Goal: Complete application form: Complete application form

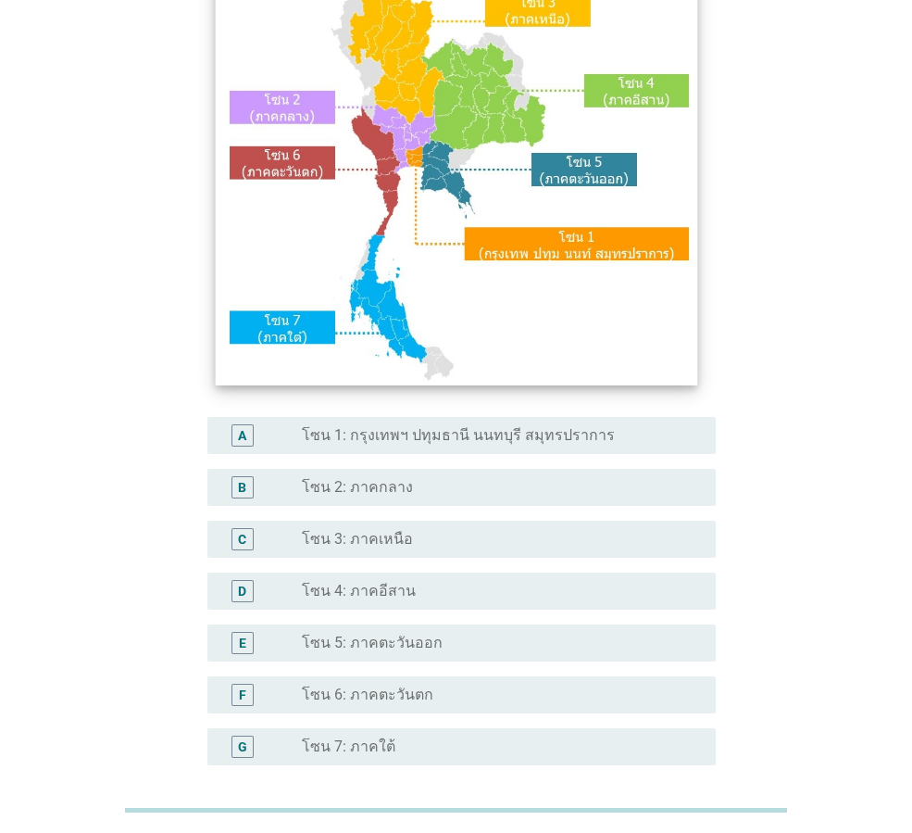
scroll to position [185, 0]
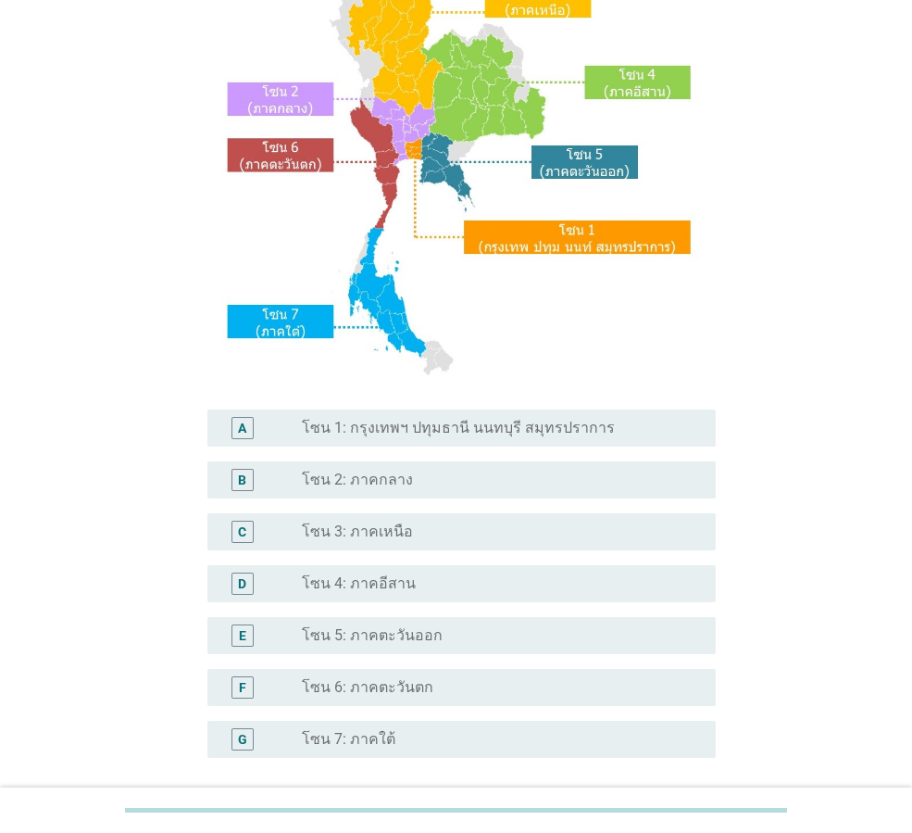
click at [407, 483] on div "radio_button_unchecked โซน 2: ภาคกลาง" at bounding box center [494, 479] width 384 height 19
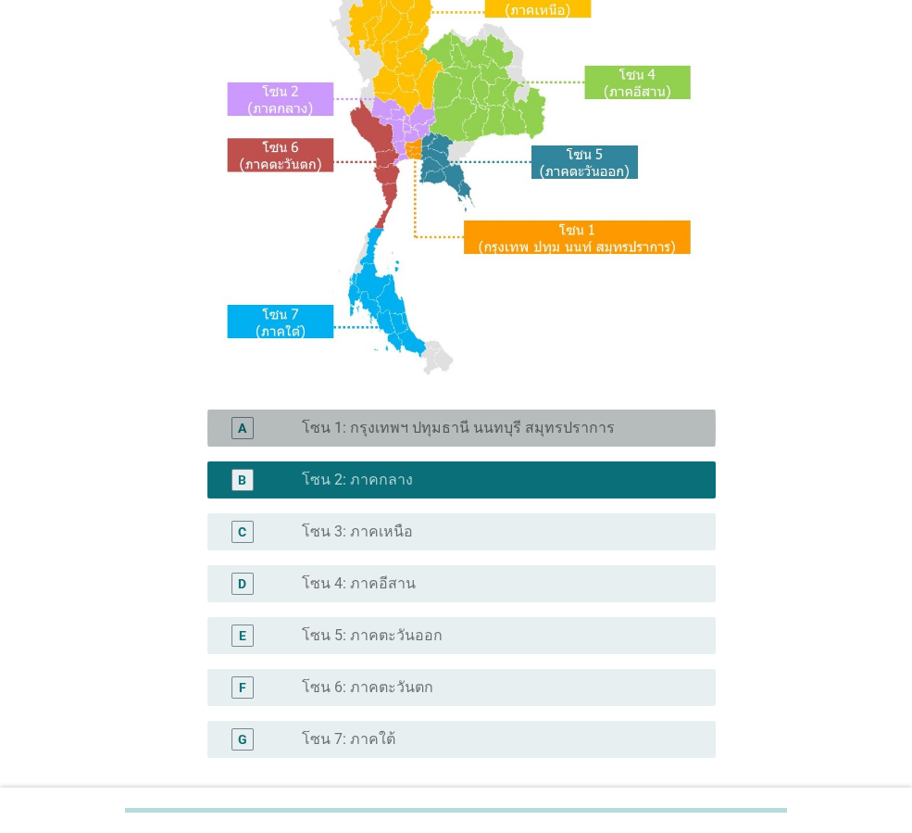
click at [472, 411] on div "A radio_button_unchecked โซน 1: กรุงเทพฯ ปทุมธานี นนทบุรี สมุทรปราการ" at bounding box center [461, 427] width 508 height 37
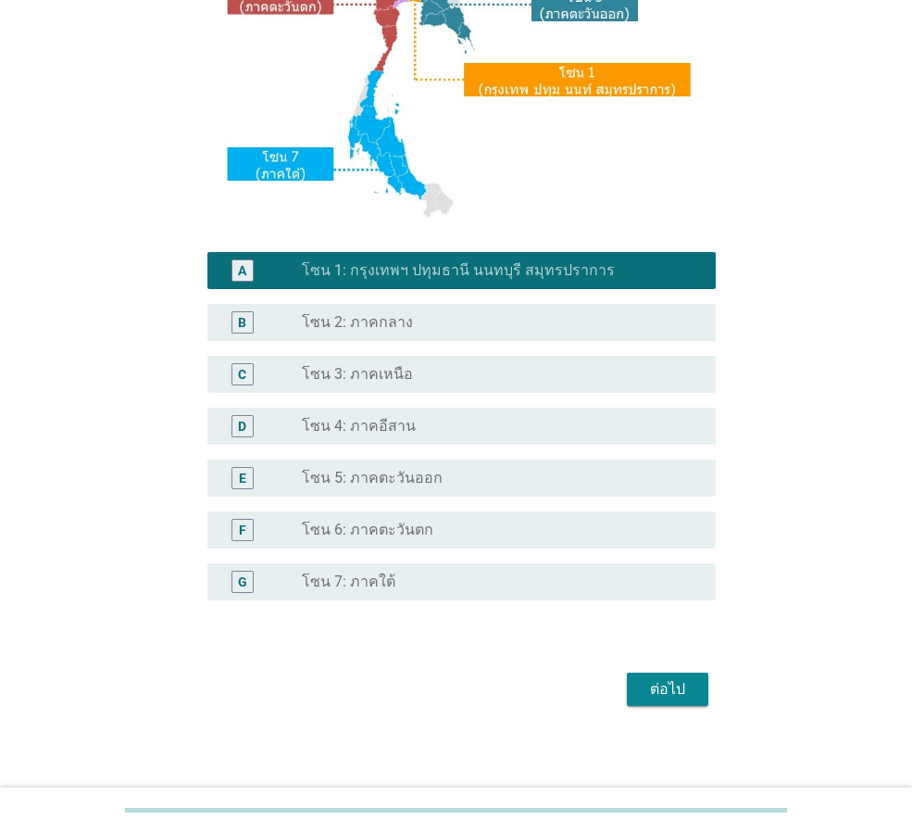
scroll to position [348, 0]
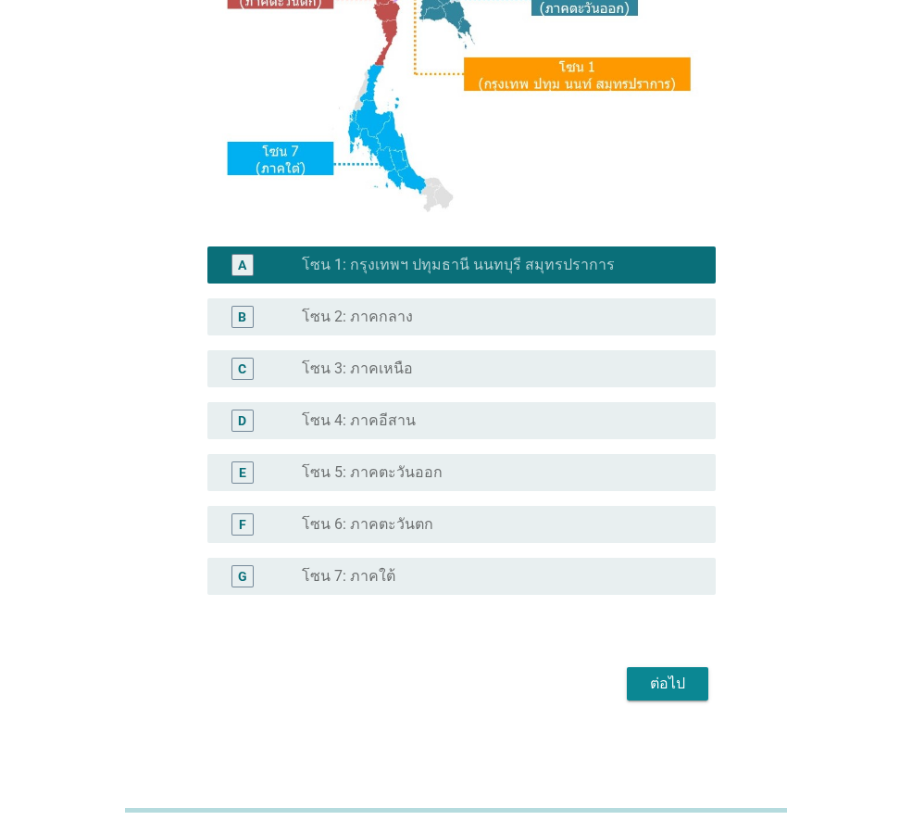
click at [645, 688] on div "ต่อไป" at bounding box center [668, 683] width 52 height 22
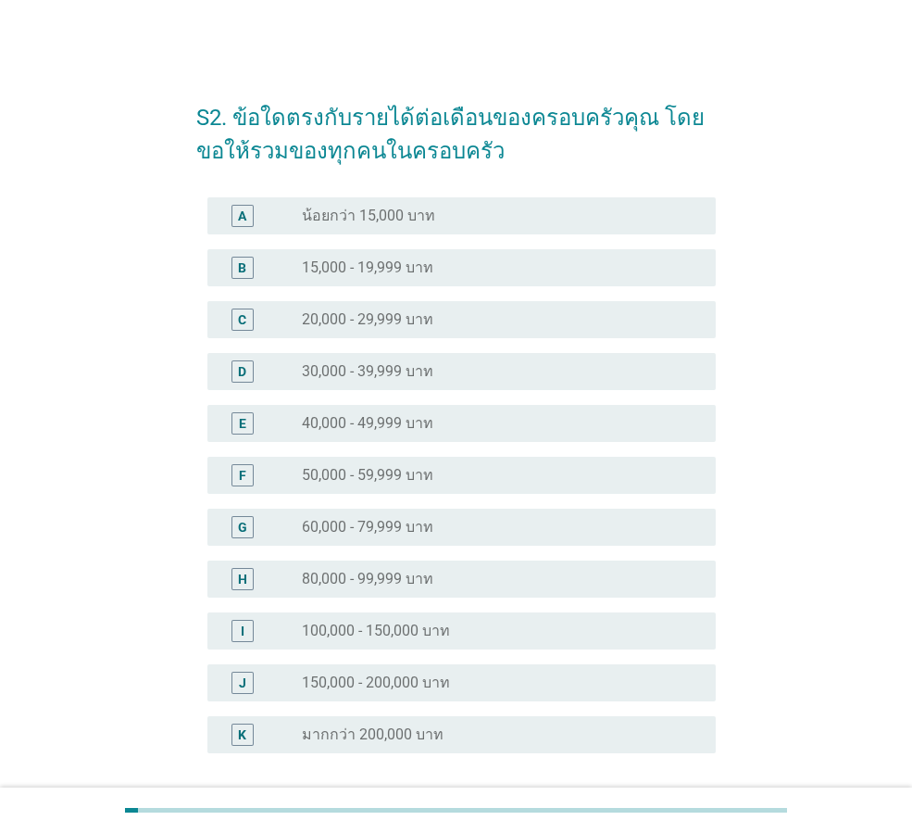
click at [386, 525] on label "60,000 - 79,999 บาท" at bounding box center [368, 527] width 132 height 19
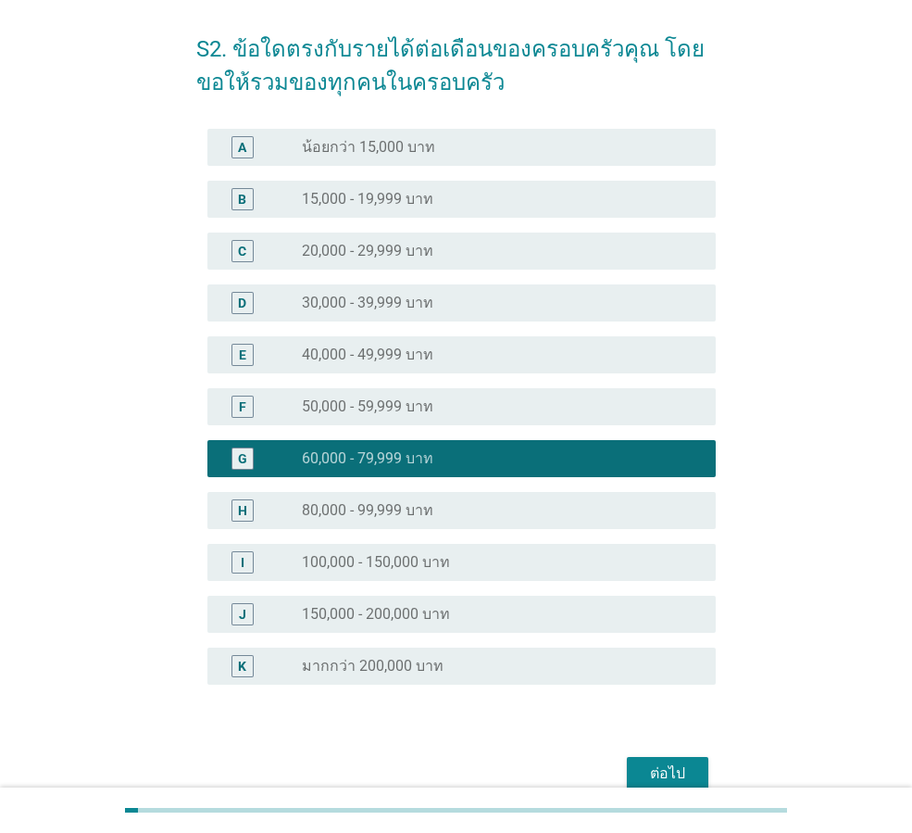
scroll to position [158, 0]
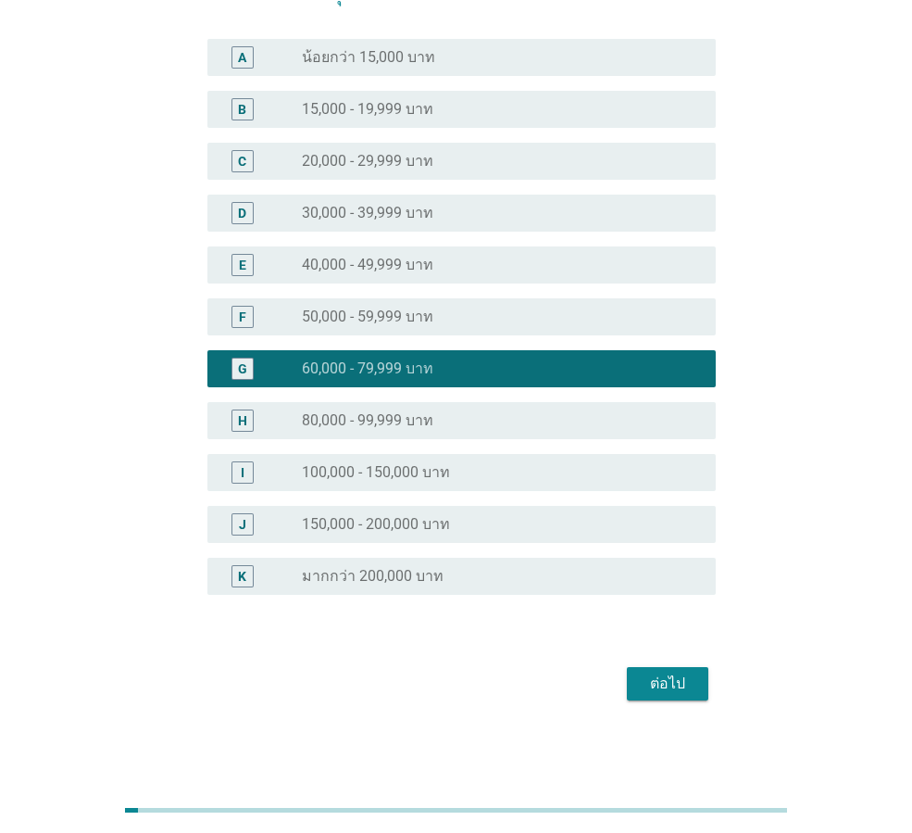
click at [650, 680] on div "ต่อไป" at bounding box center [668, 683] width 52 height 22
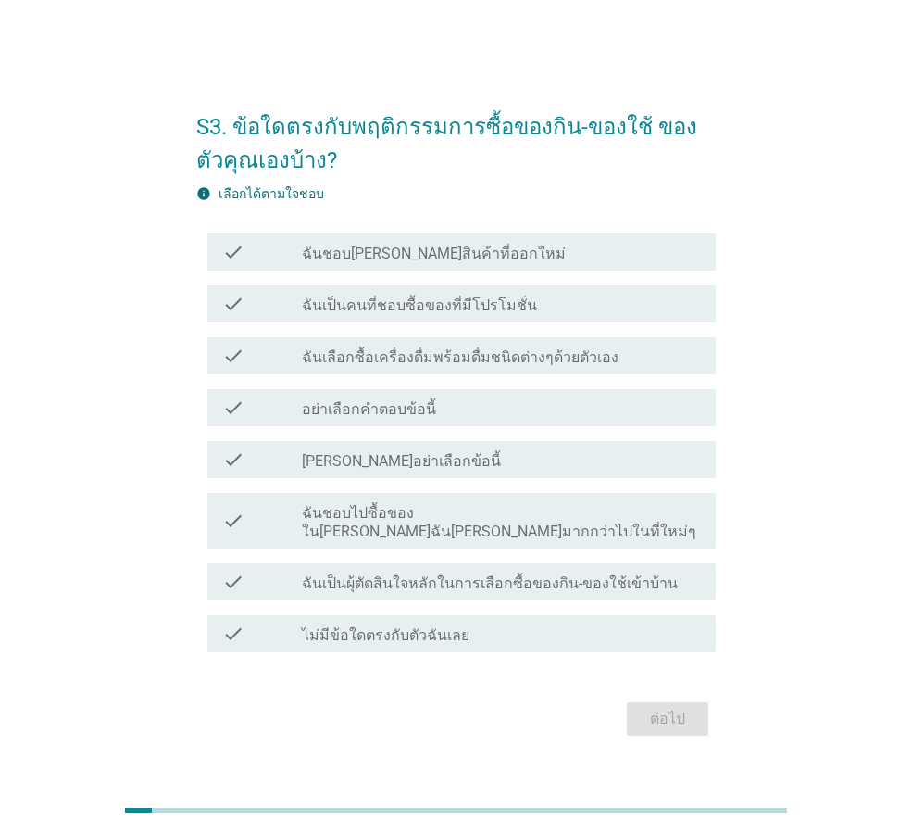
click at [320, 315] on label "ฉันเป็นคนที่ชอบซื้อของที่มีโปรโมชั่น" at bounding box center [419, 305] width 235 height 19
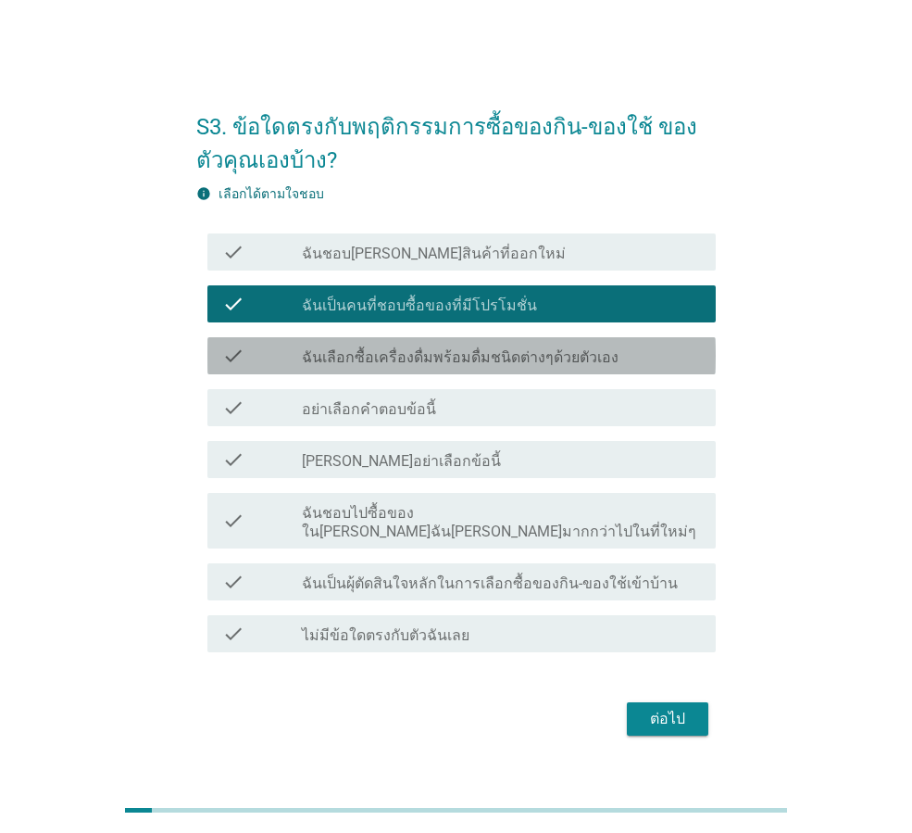
click at [351, 367] on label "ฉันเลือกซื้อเครื่องดื่มพร้อมดื่มชนิดต่างๆด้วยตัวเอง" at bounding box center [460, 357] width 317 height 19
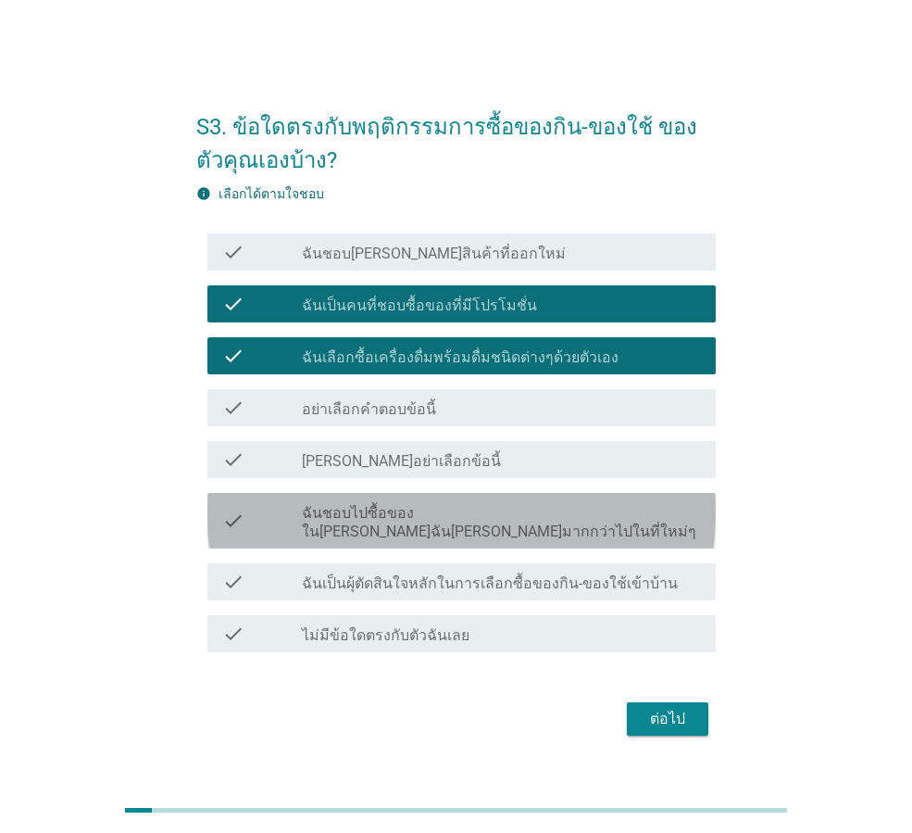
click at [363, 524] on label "ฉันชอบไปซื้อของใน[PERSON_NAME]ฉัน[PERSON_NAME]มากกว่าไปในที่ใหม่ๆ" at bounding box center [501, 522] width 399 height 37
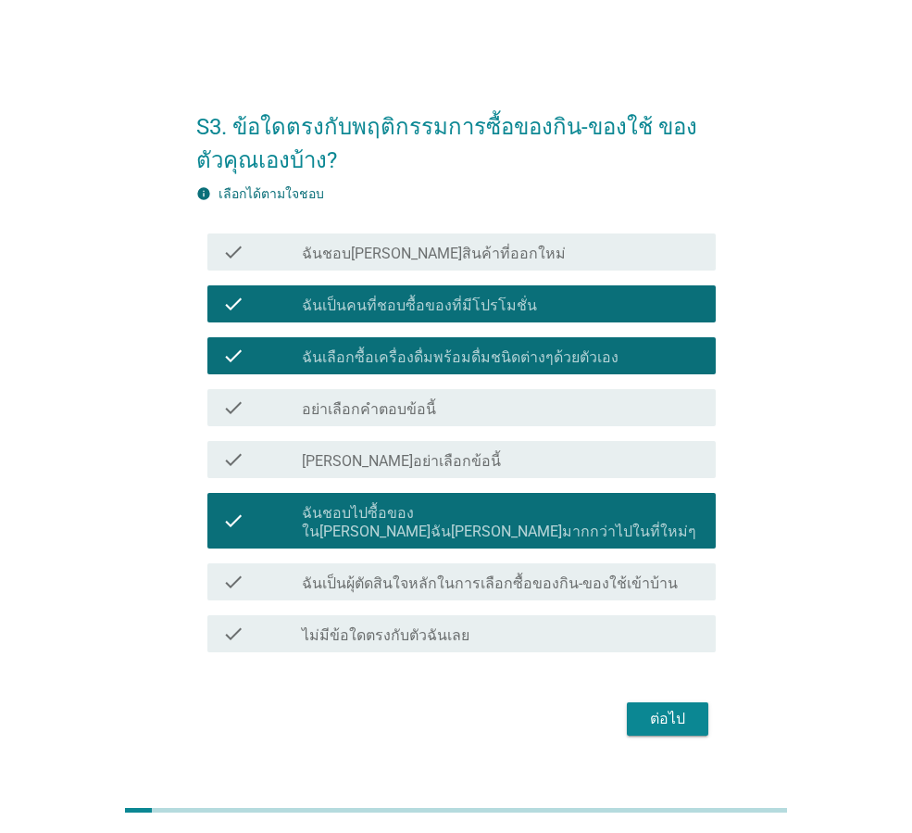
click at [604, 574] on label "ฉันเป็นผุ้ตัดสินใจหลักในการเลือกซื้อของกิน-ของใช้เข้าบ้าน" at bounding box center [490, 583] width 376 height 19
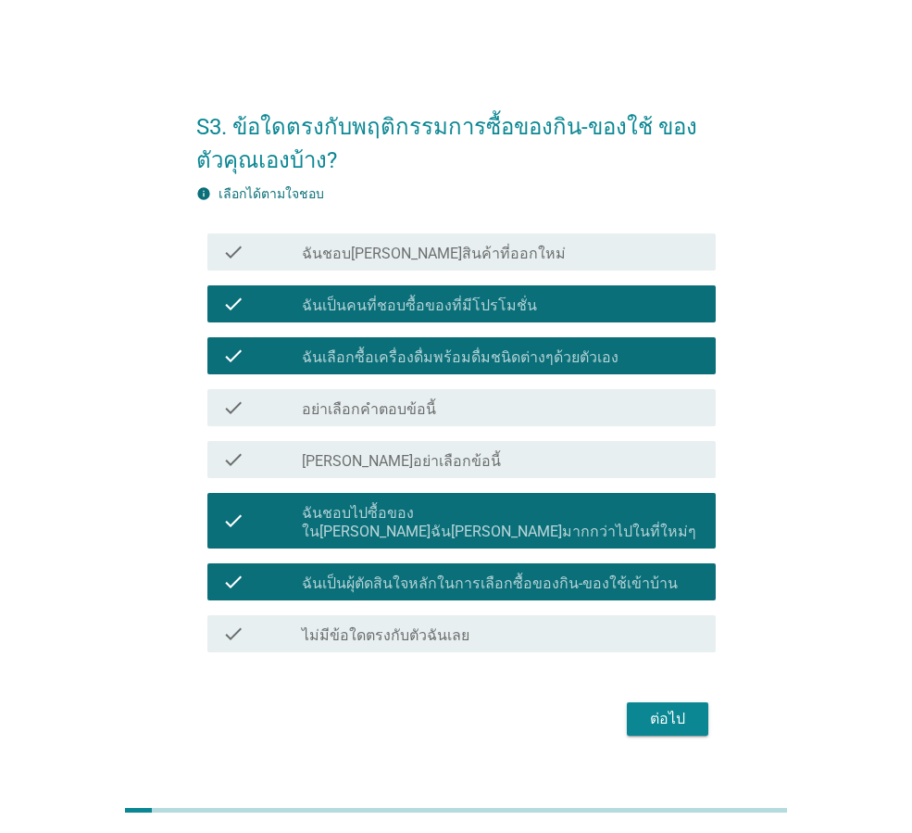
click at [672, 716] on div "ต่อไป" at bounding box center [668, 719] width 52 height 22
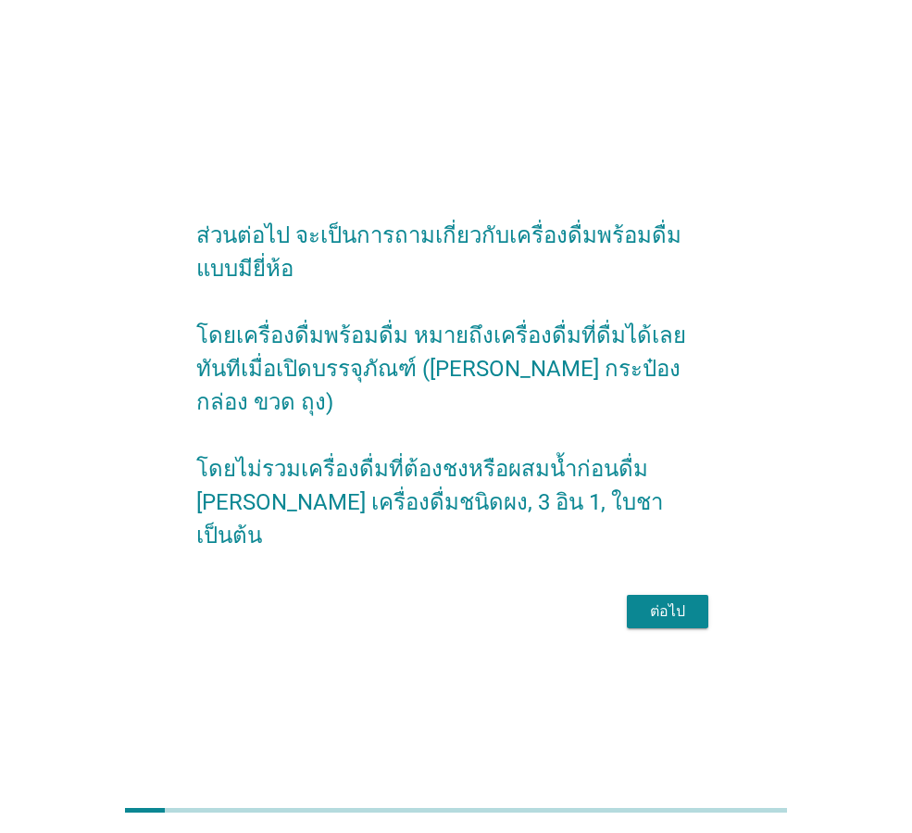
click at [663, 600] on div "ต่อไป" at bounding box center [668, 611] width 52 height 22
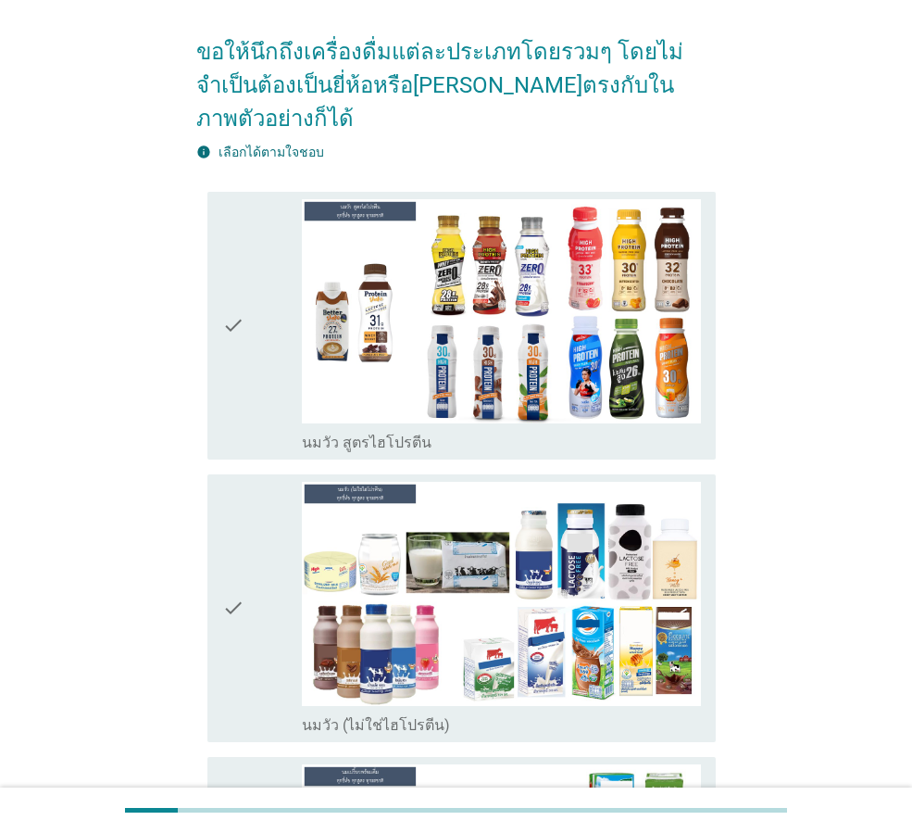
scroll to position [185, 0]
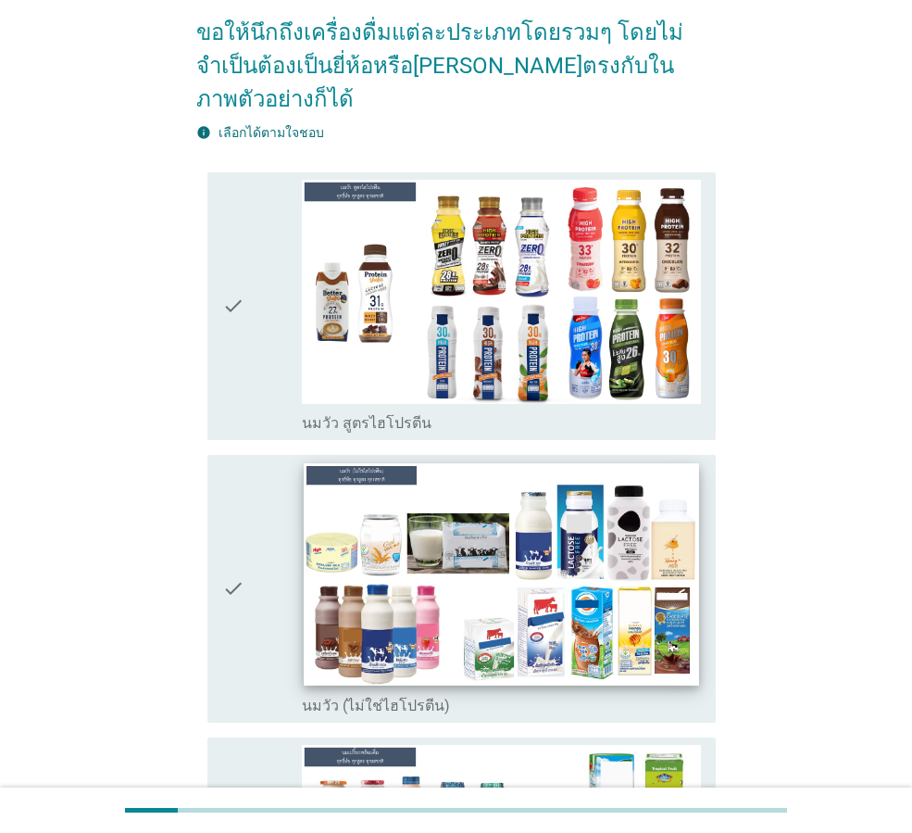
click at [462, 513] on img at bounding box center [501, 574] width 395 height 222
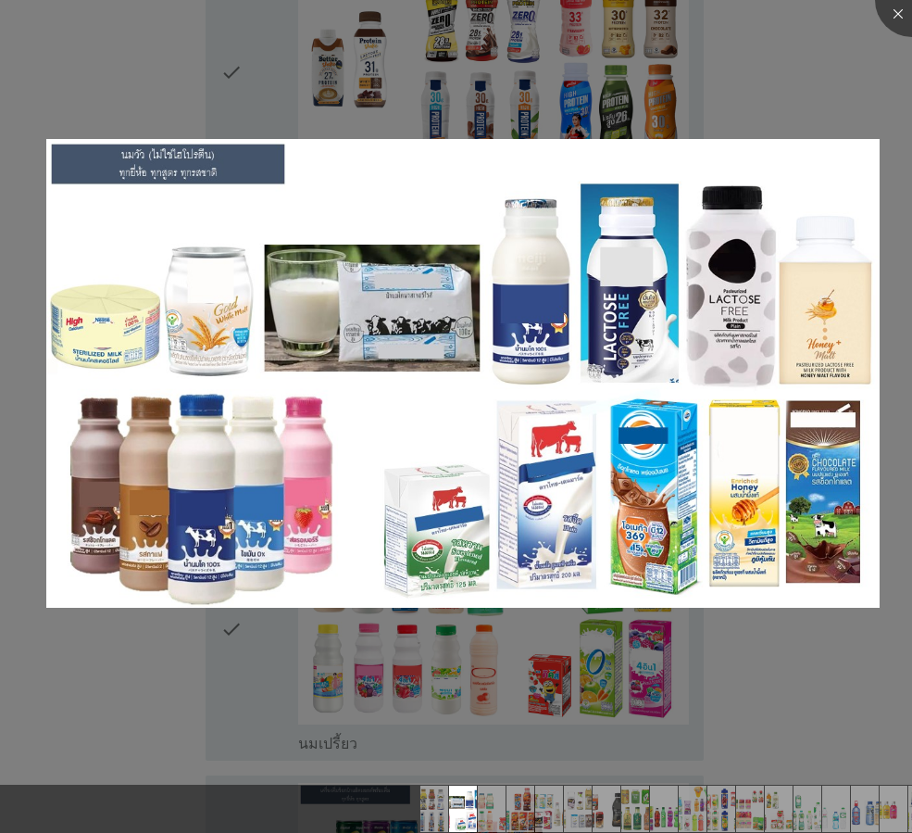
scroll to position [463, 0]
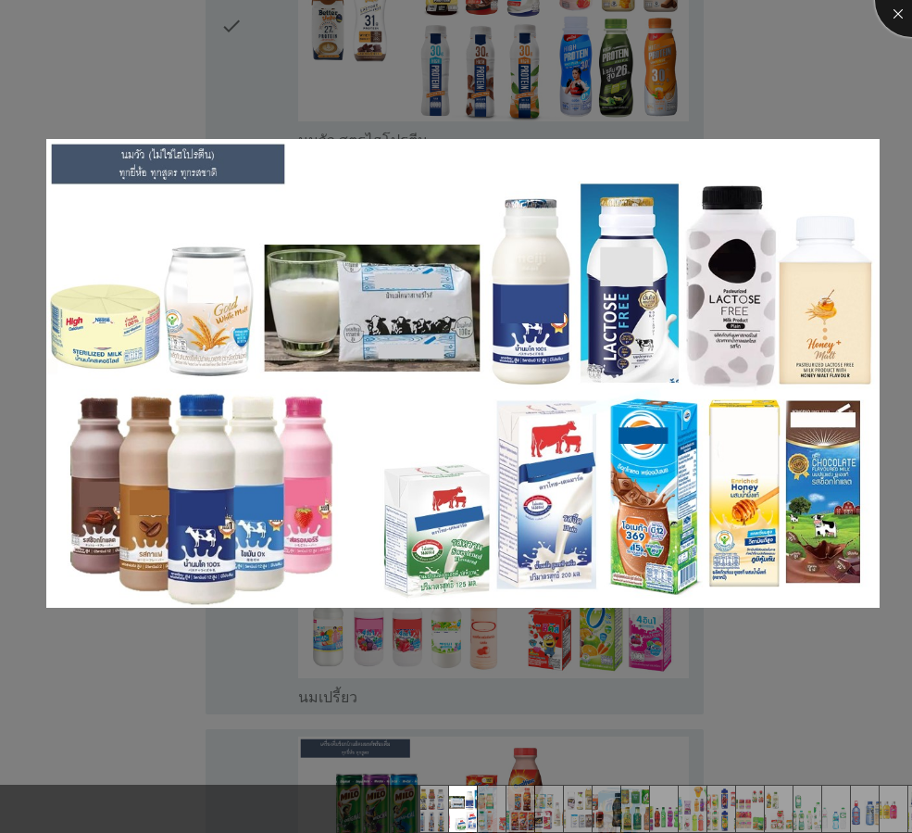
click at [895, 15] on div at bounding box center [912, 0] width 74 height 74
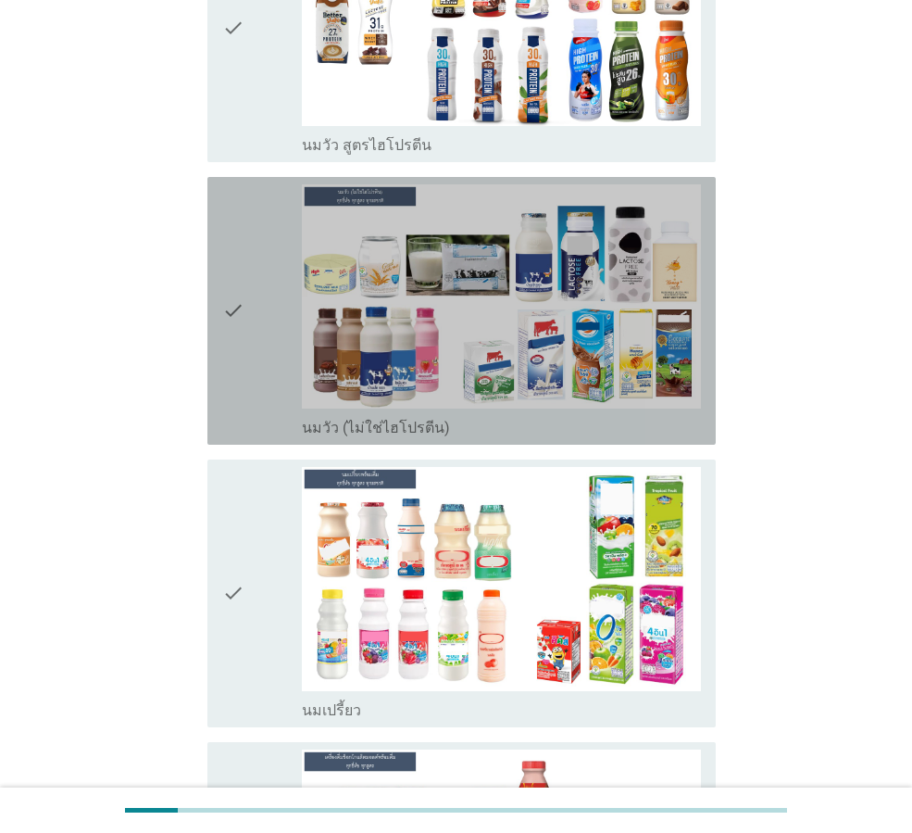
click at [237, 270] on icon "check" at bounding box center [233, 310] width 22 height 253
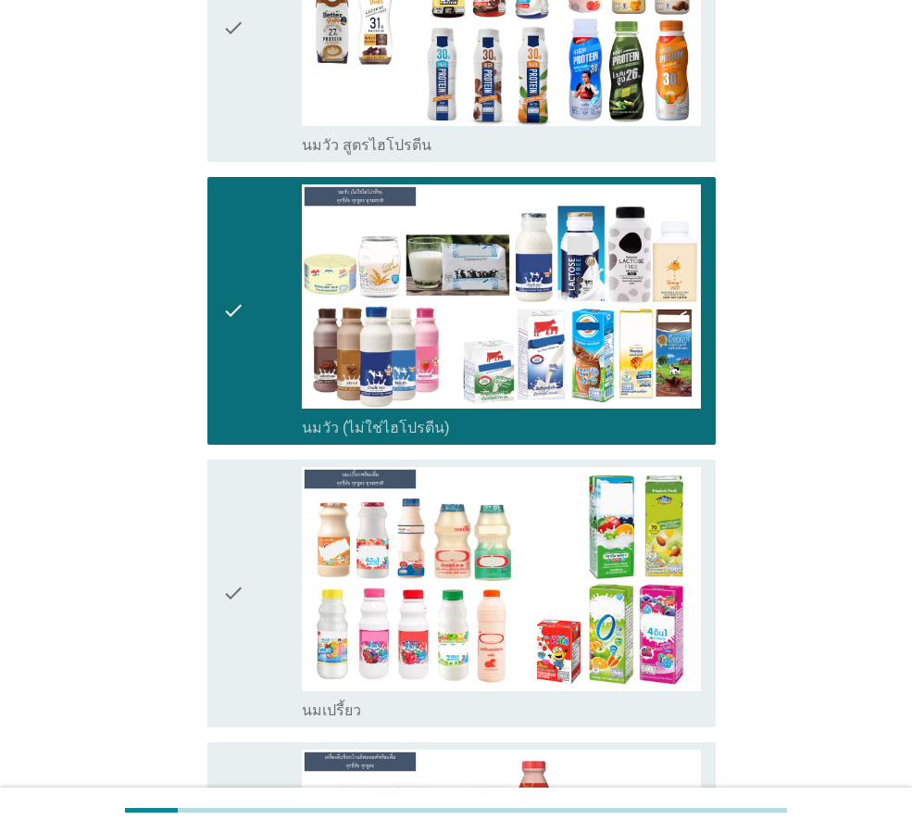
click at [240, 559] on icon "check" at bounding box center [233, 593] width 22 height 253
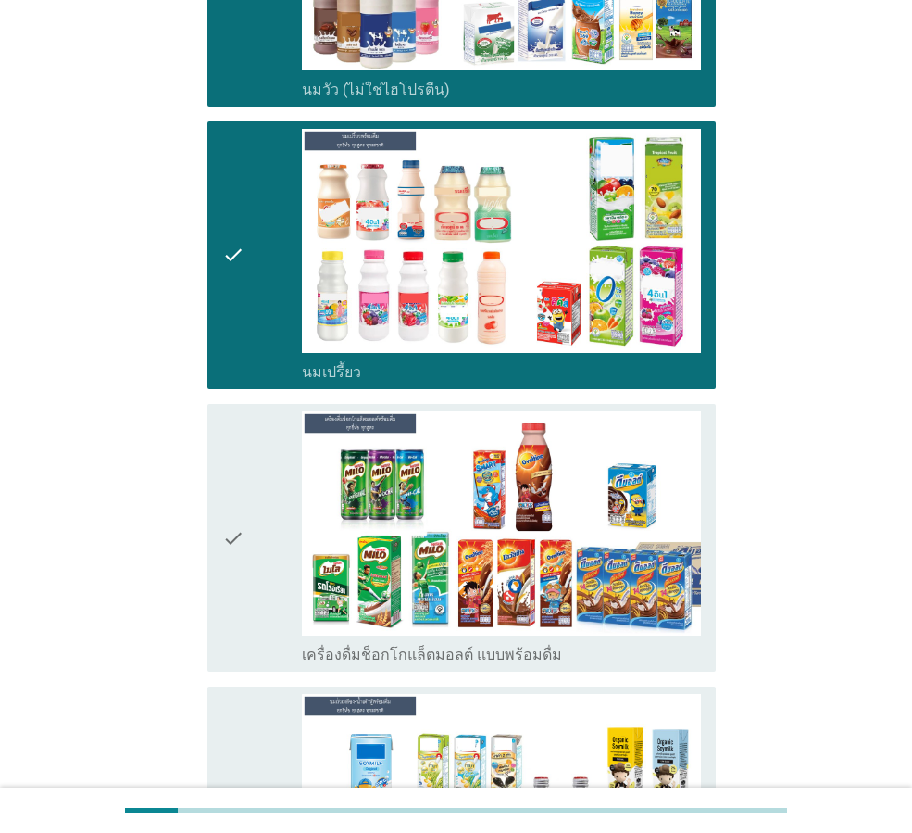
scroll to position [1019, 0]
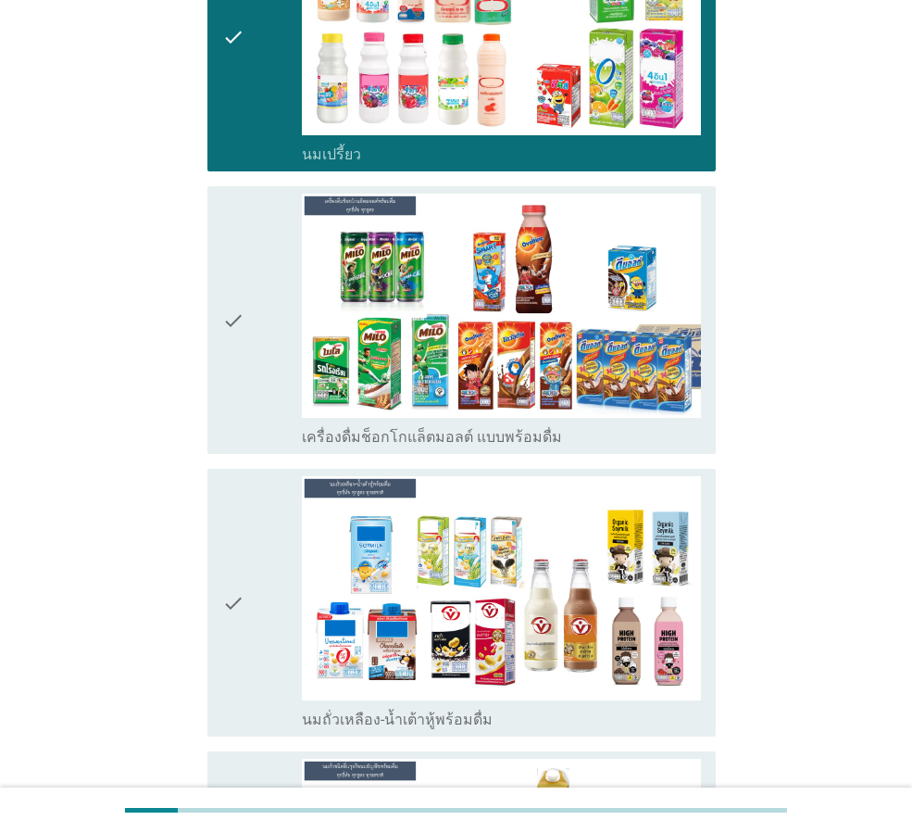
click at [253, 294] on div "check" at bounding box center [262, 320] width 80 height 253
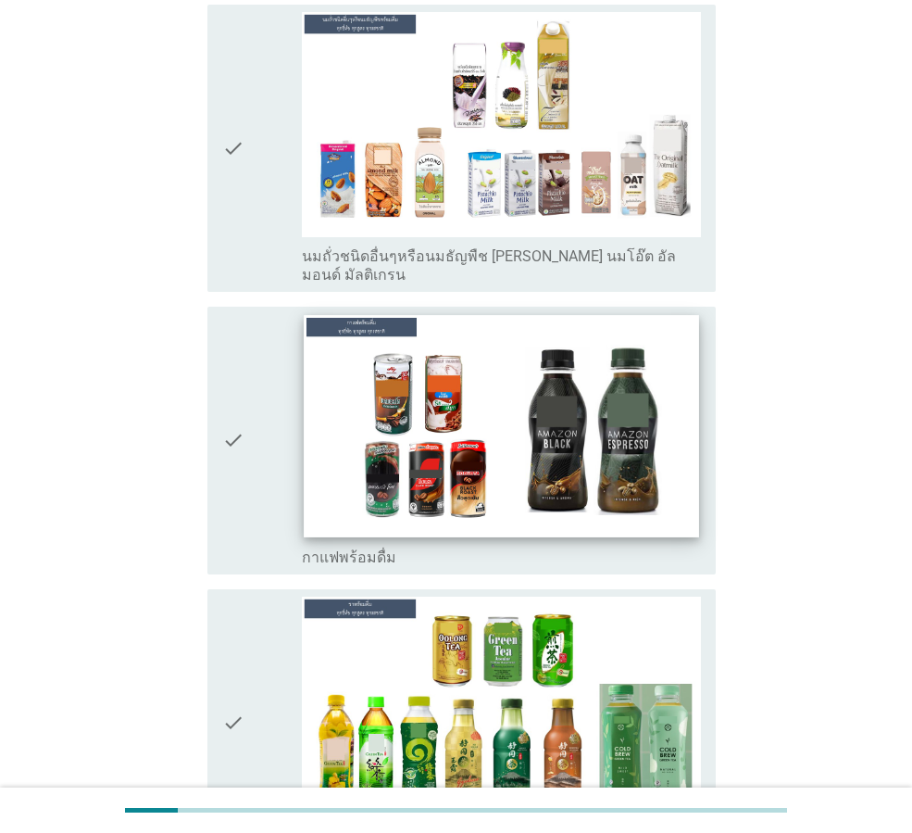
scroll to position [1945, 0]
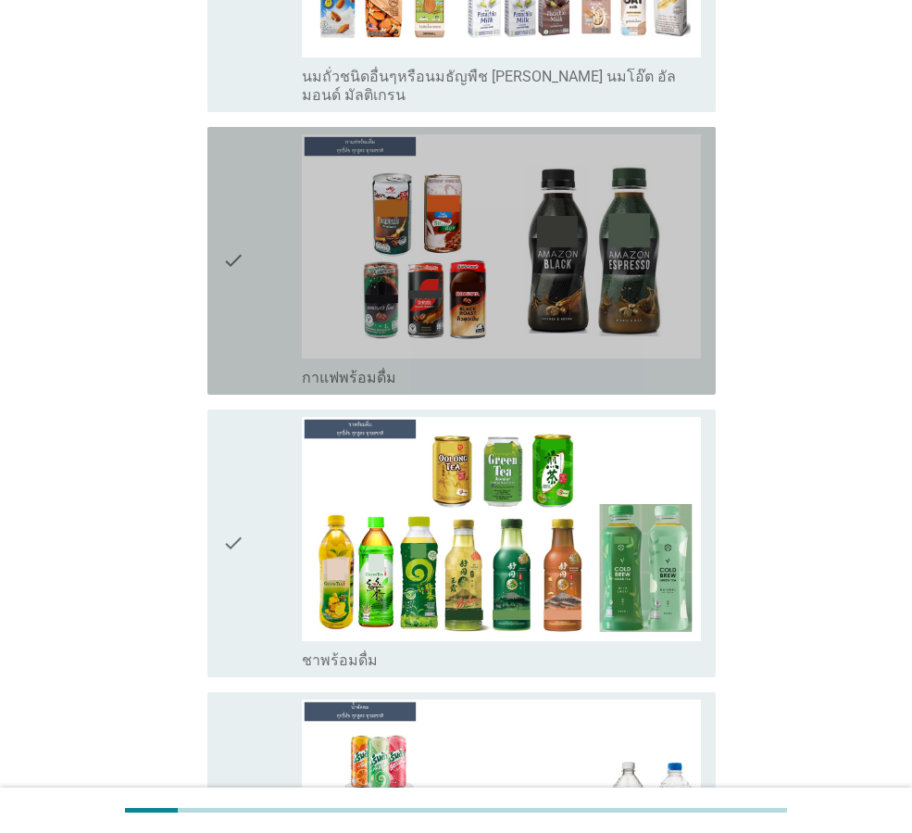
click at [239, 214] on icon "check" at bounding box center [233, 260] width 22 height 253
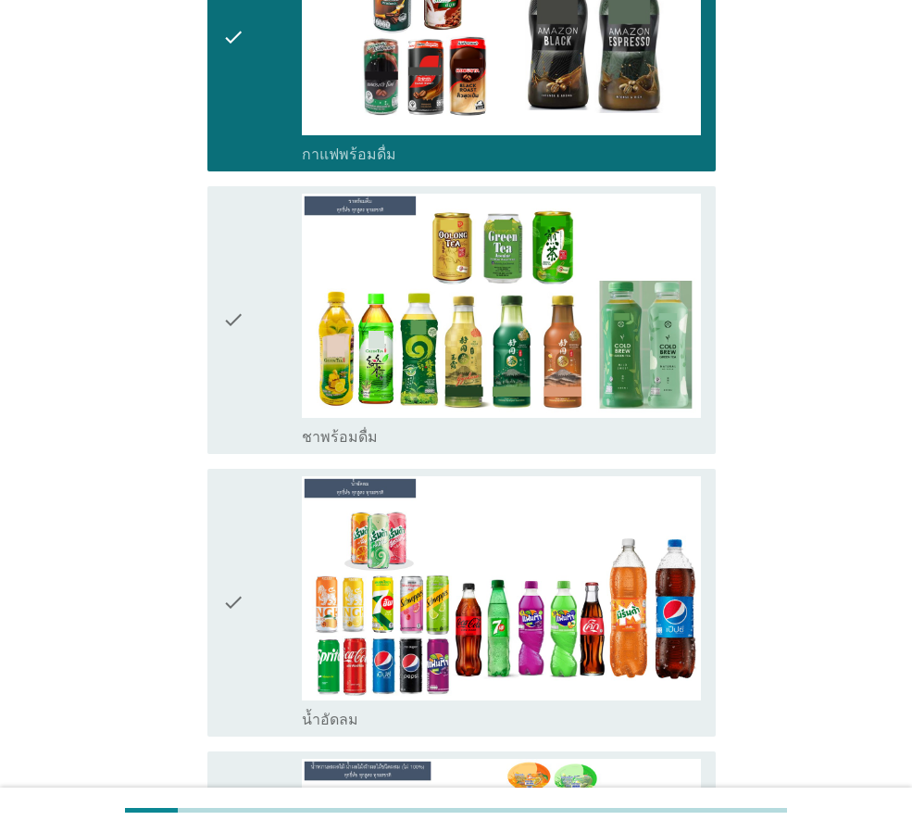
scroll to position [2408, 0]
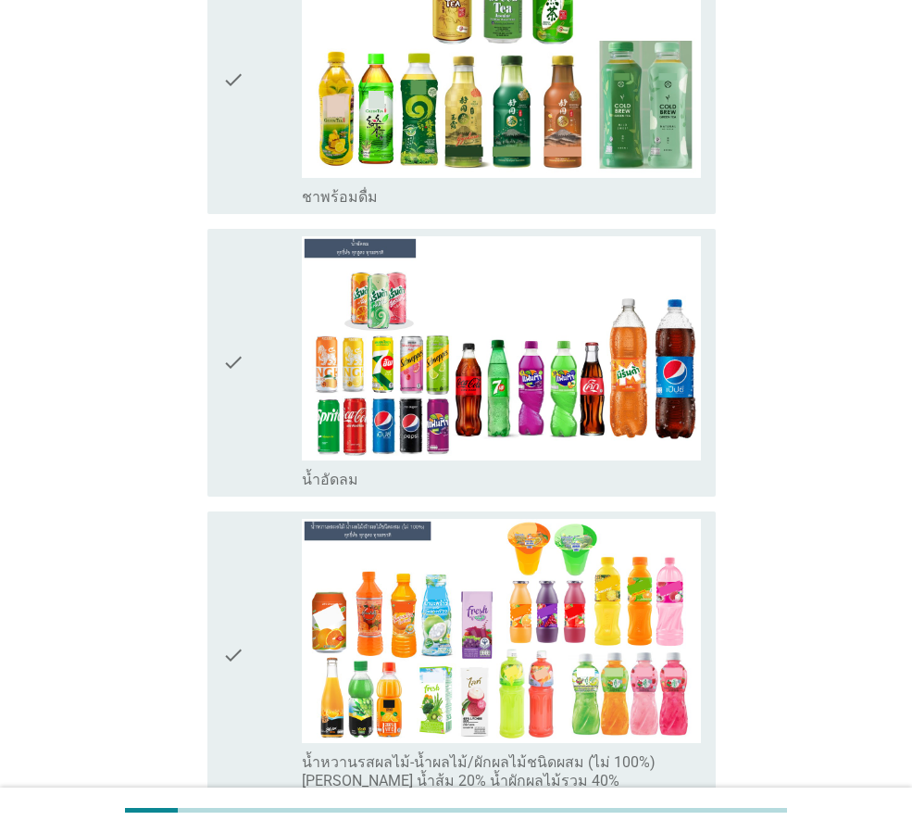
click at [232, 58] on icon "check" at bounding box center [233, 80] width 22 height 253
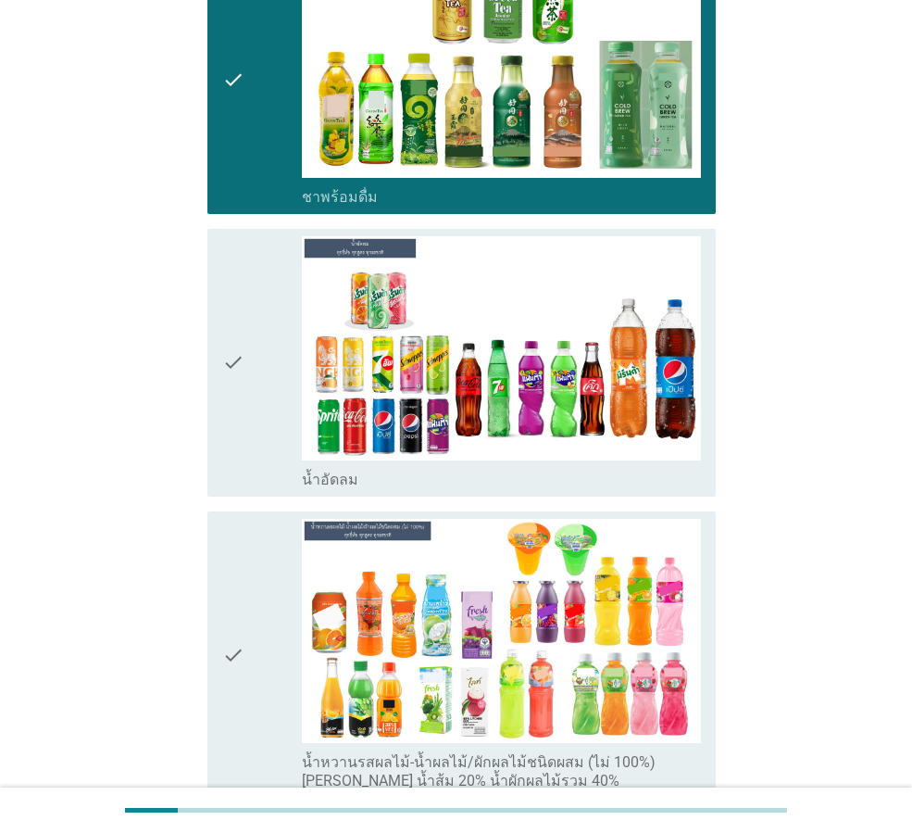
drag, startPoint x: 248, startPoint y: 286, endPoint x: 244, endPoint y: 429, distance: 142.7
click at [247, 289] on div "check" at bounding box center [262, 362] width 80 height 253
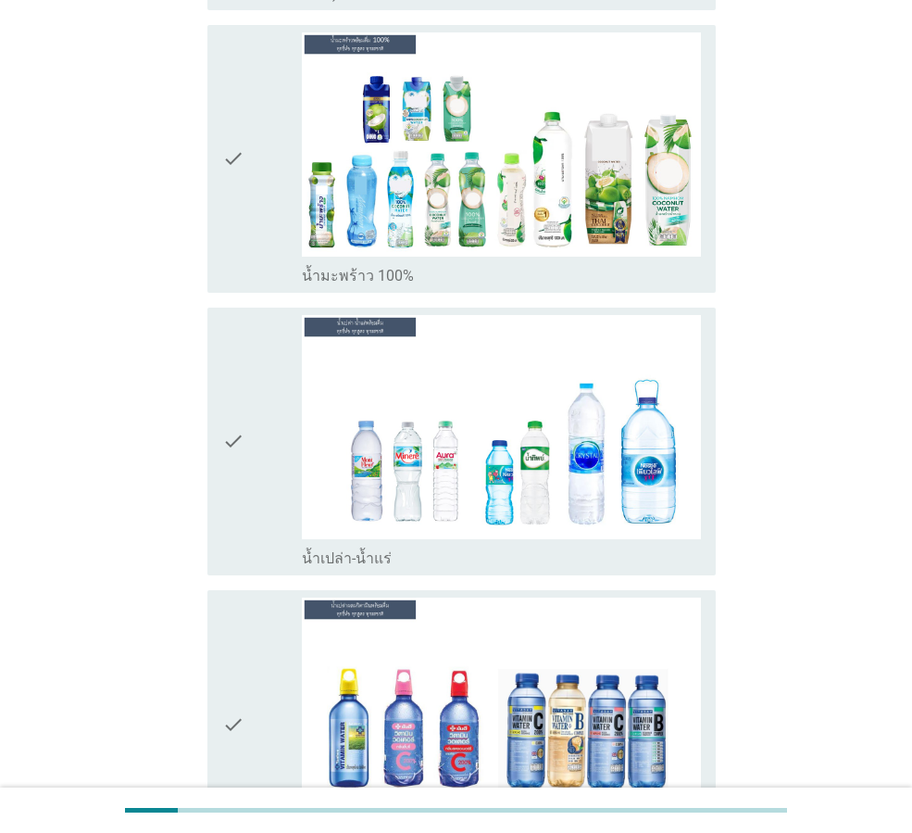
scroll to position [4075, 0]
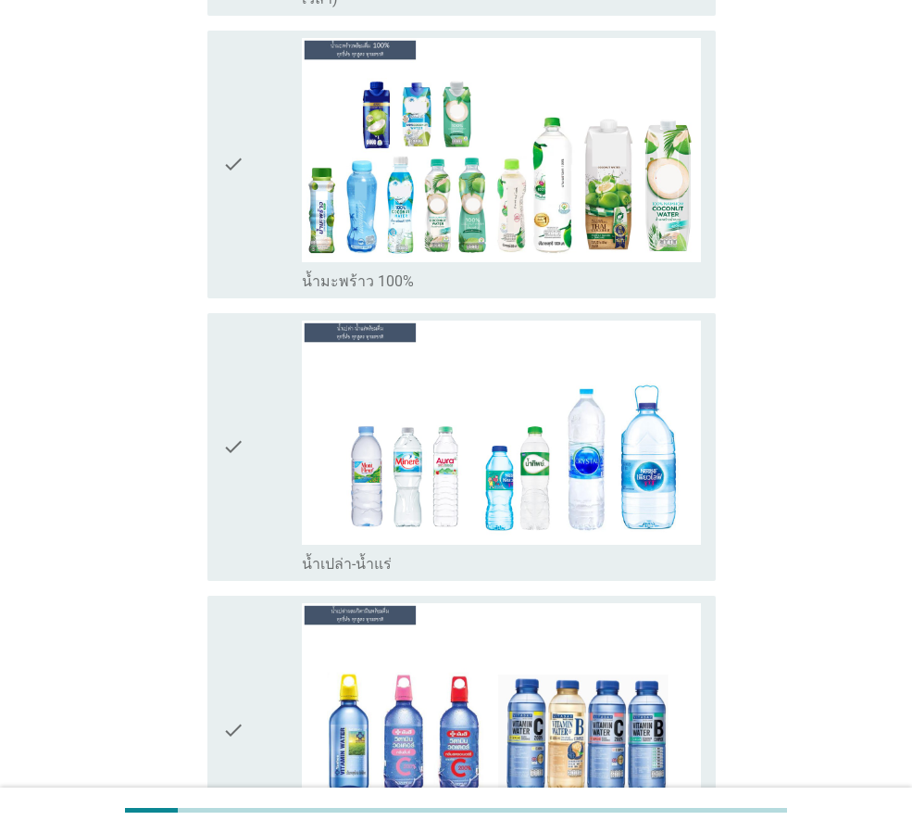
click at [255, 369] on div "check" at bounding box center [262, 446] width 80 height 253
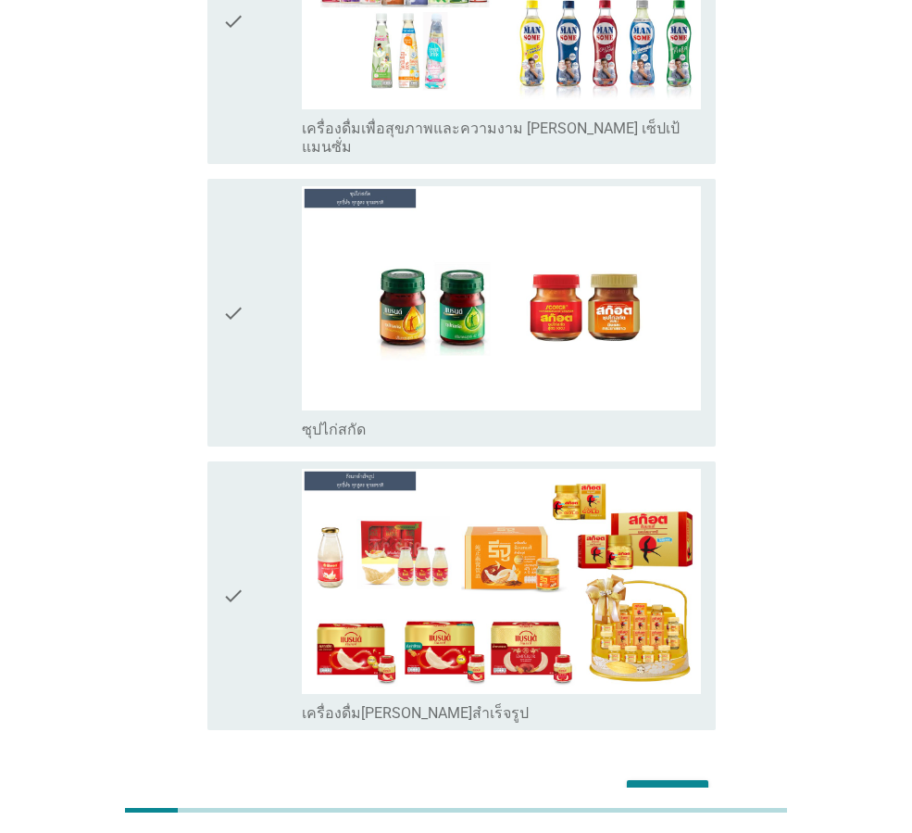
scroll to position [6512, 0]
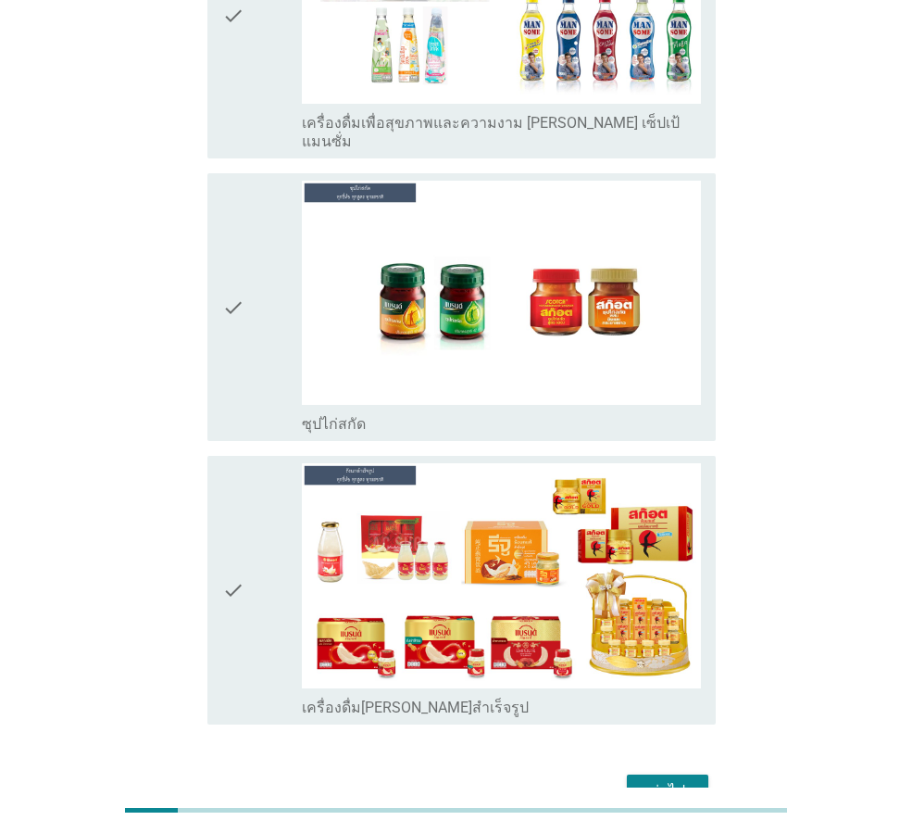
click at [662, 780] on div "ต่อไป" at bounding box center [668, 791] width 52 height 22
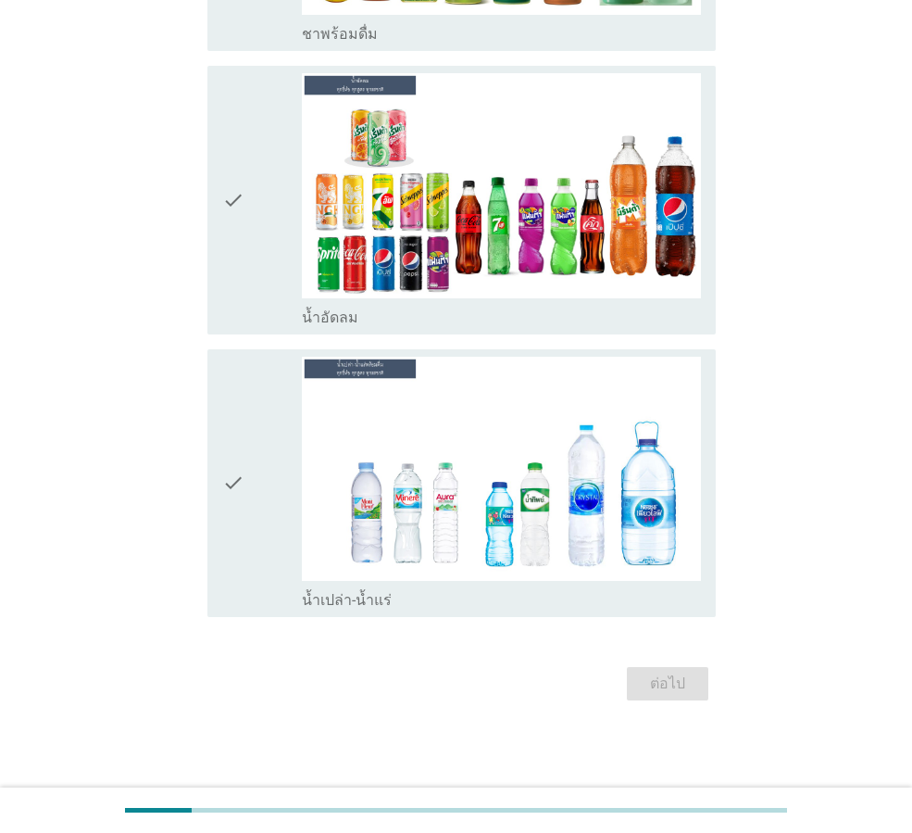
scroll to position [0, 0]
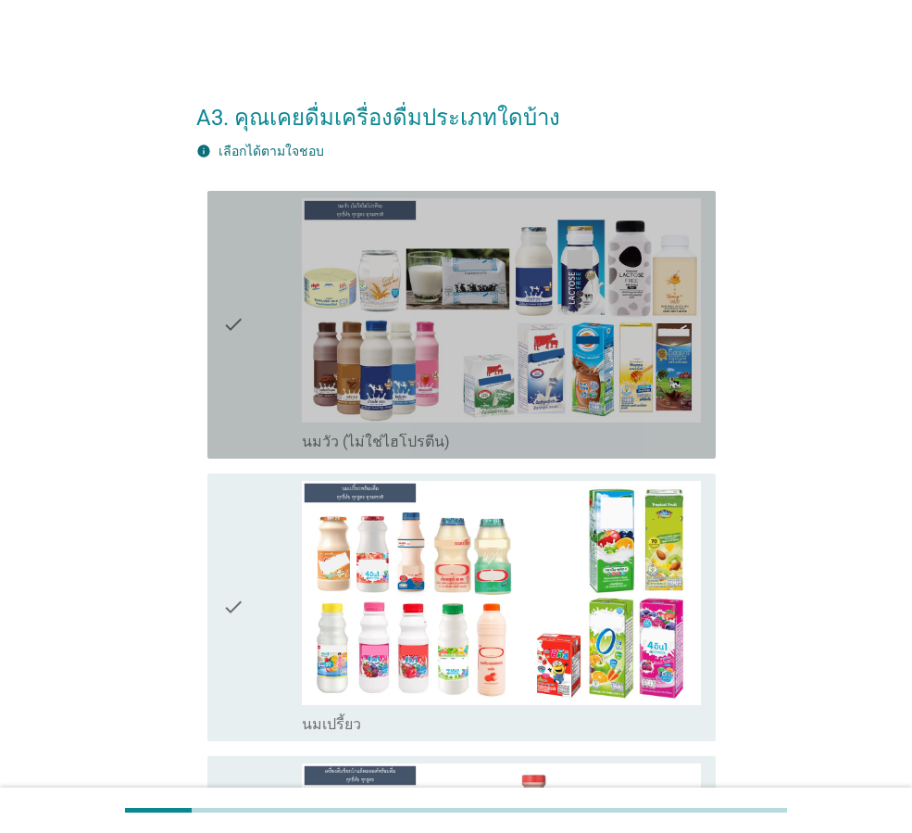
click at [244, 319] on icon "check" at bounding box center [233, 324] width 22 height 253
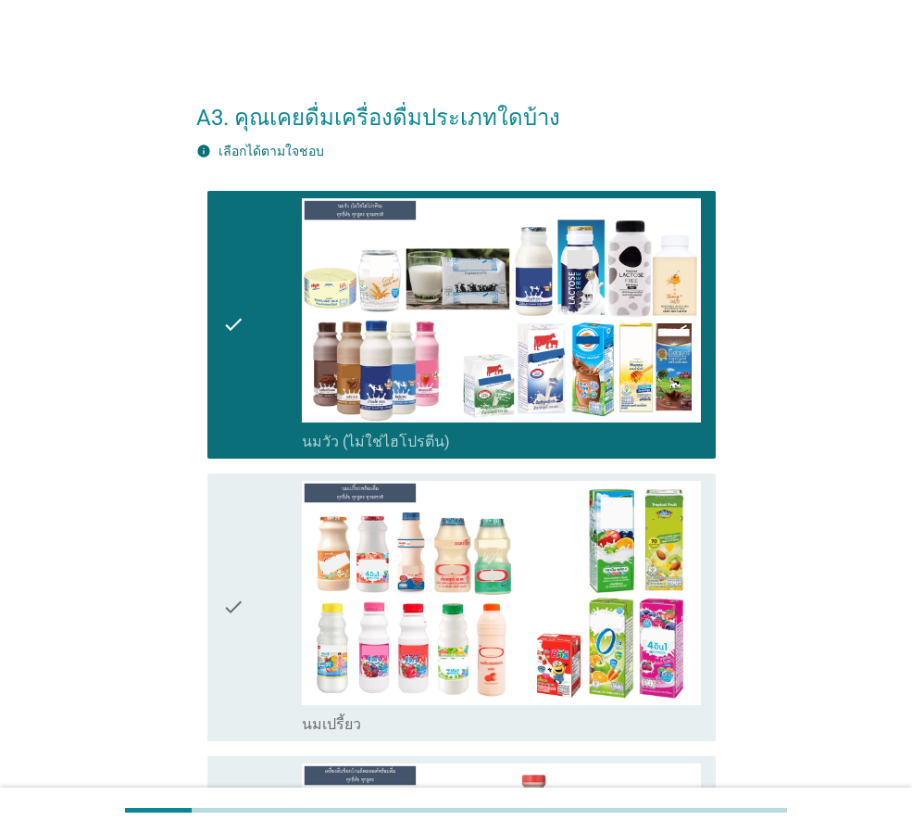
click at [258, 599] on div "check" at bounding box center [262, 607] width 80 height 253
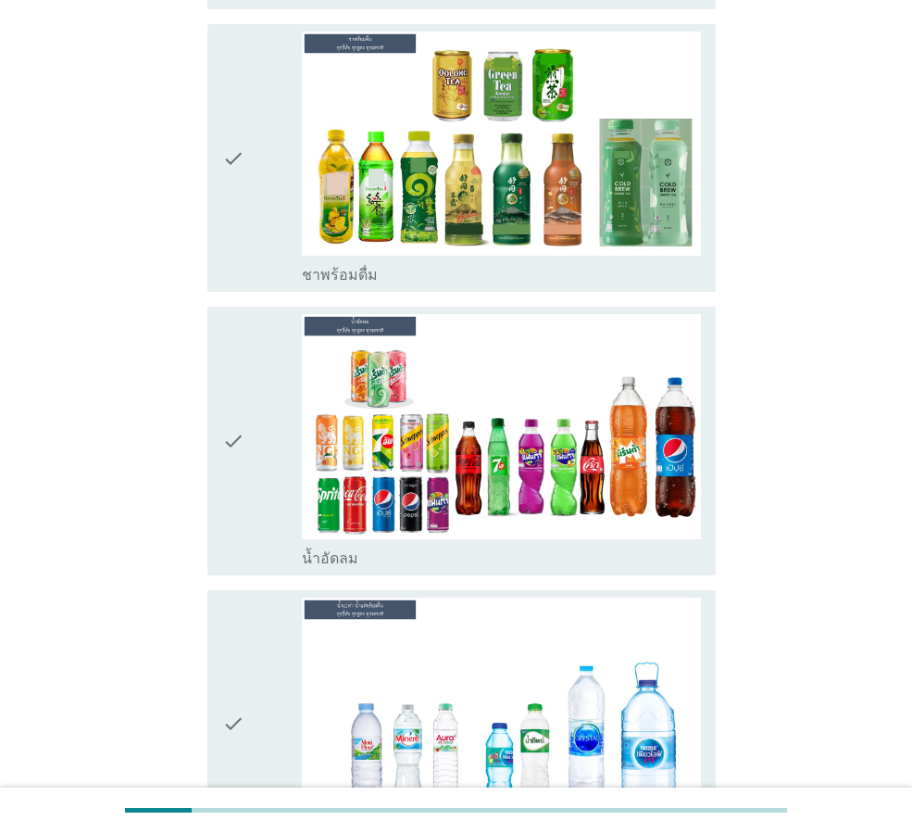
scroll to position [1537, 0]
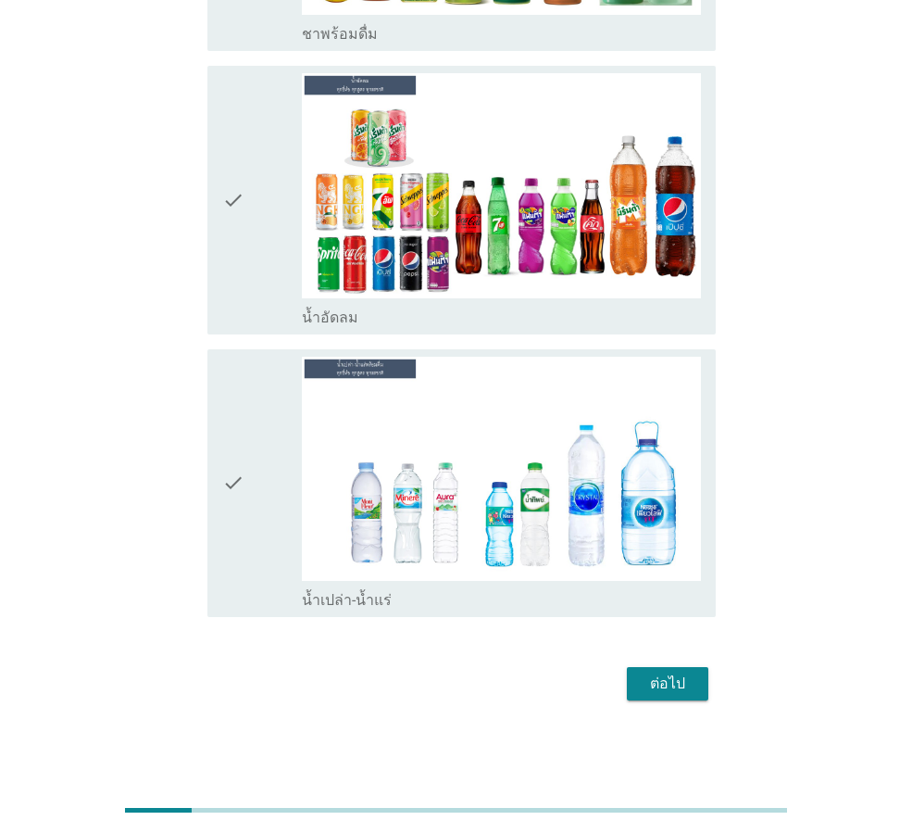
click at [282, 248] on div "check" at bounding box center [262, 199] width 80 height 253
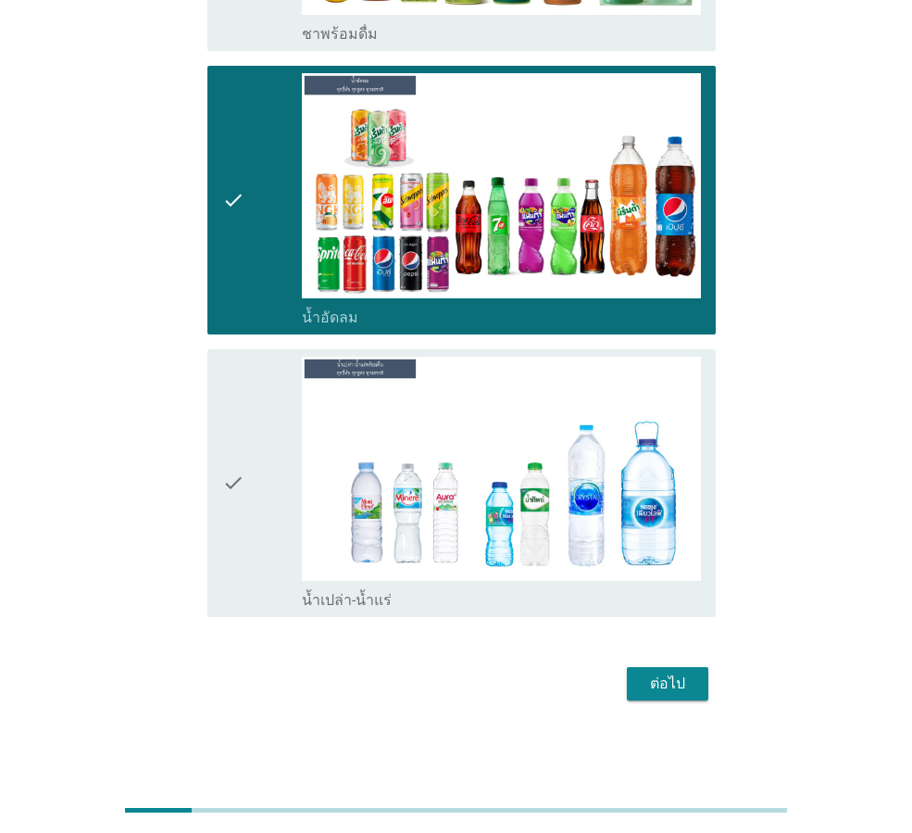
click at [260, 458] on div "check" at bounding box center [262, 483] width 80 height 253
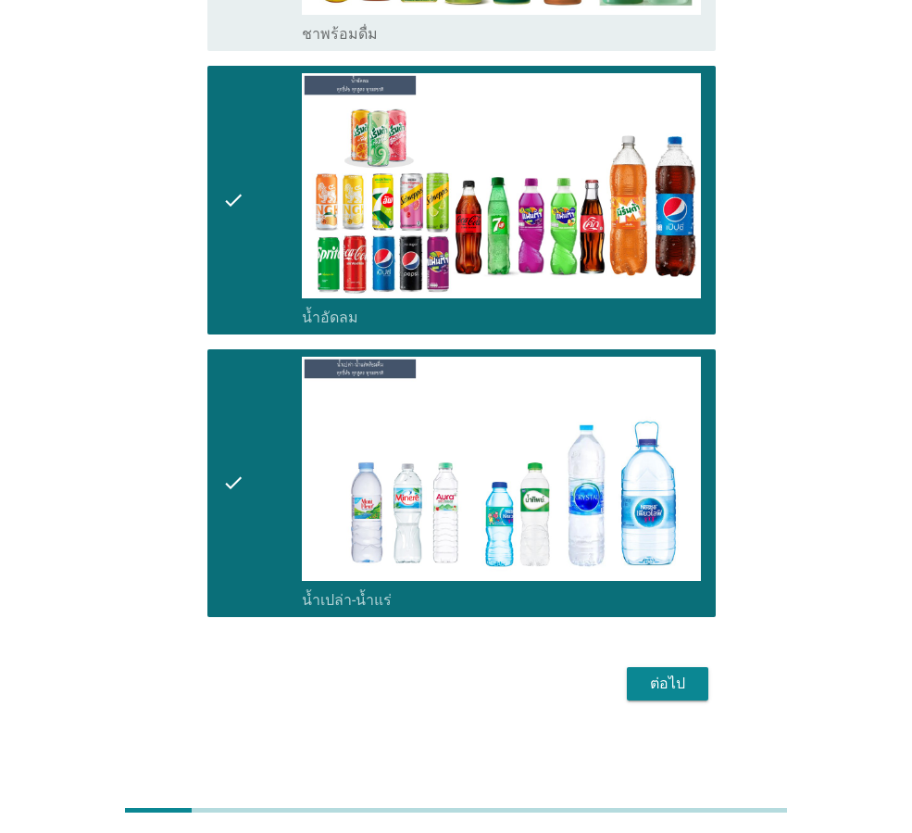
click at [670, 667] on button "ต่อไป" at bounding box center [667, 683] width 81 height 33
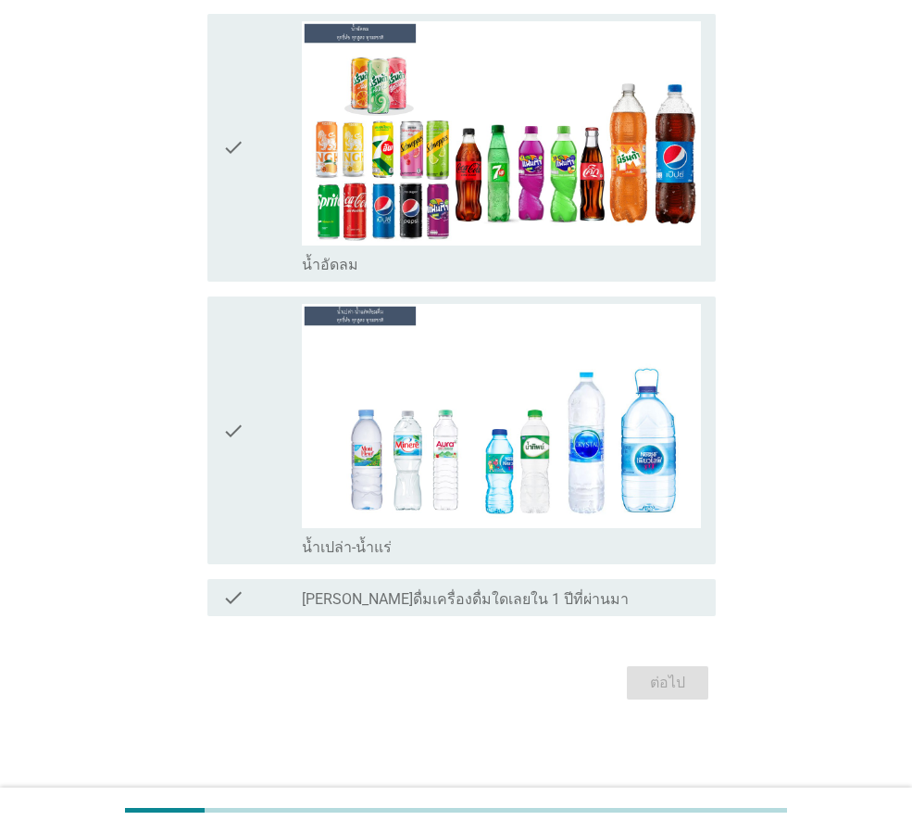
scroll to position [0, 0]
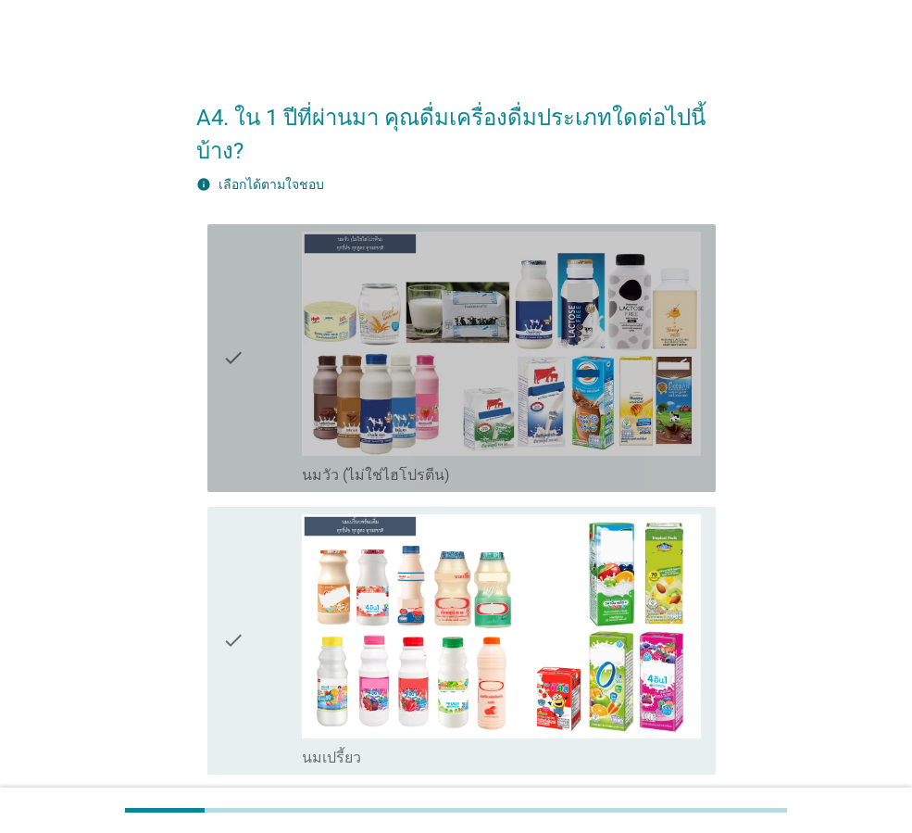
click at [257, 355] on div "check" at bounding box center [262, 358] width 80 height 253
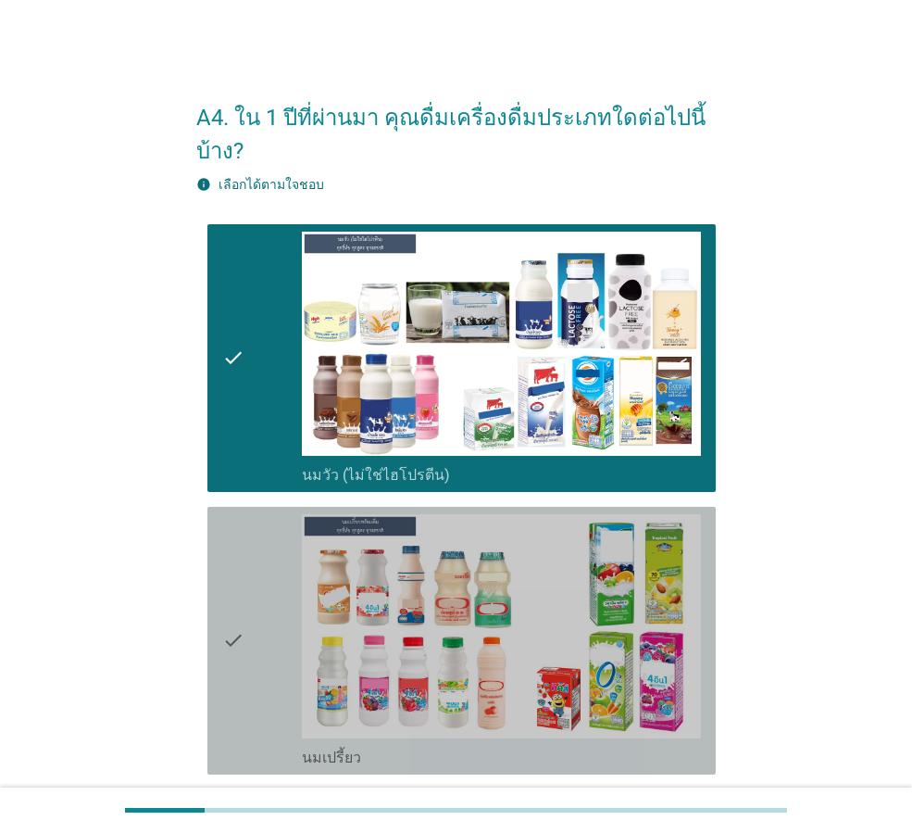
click at [265, 611] on div "check" at bounding box center [262, 640] width 80 height 253
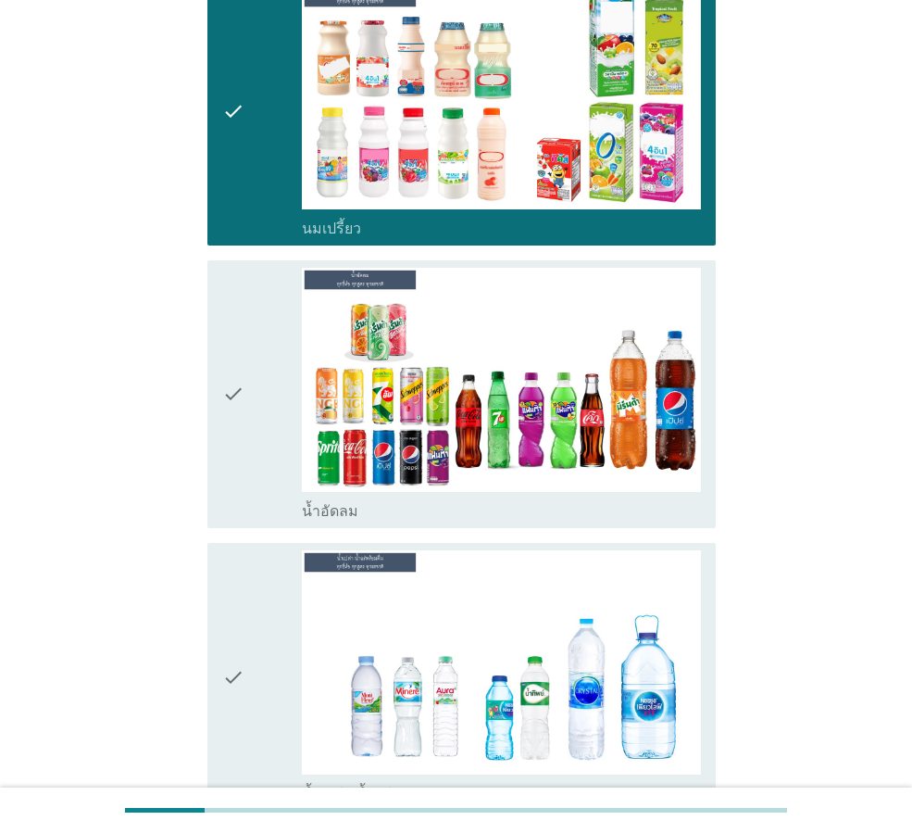
scroll to position [556, 0]
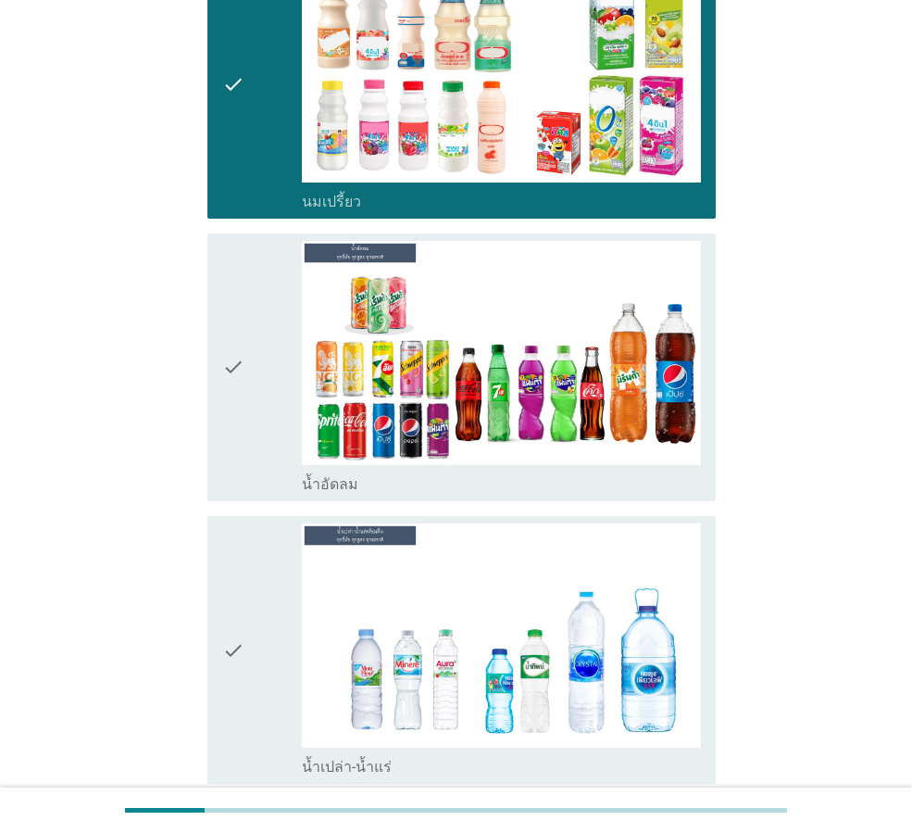
click at [232, 410] on icon "check" at bounding box center [233, 367] width 22 height 253
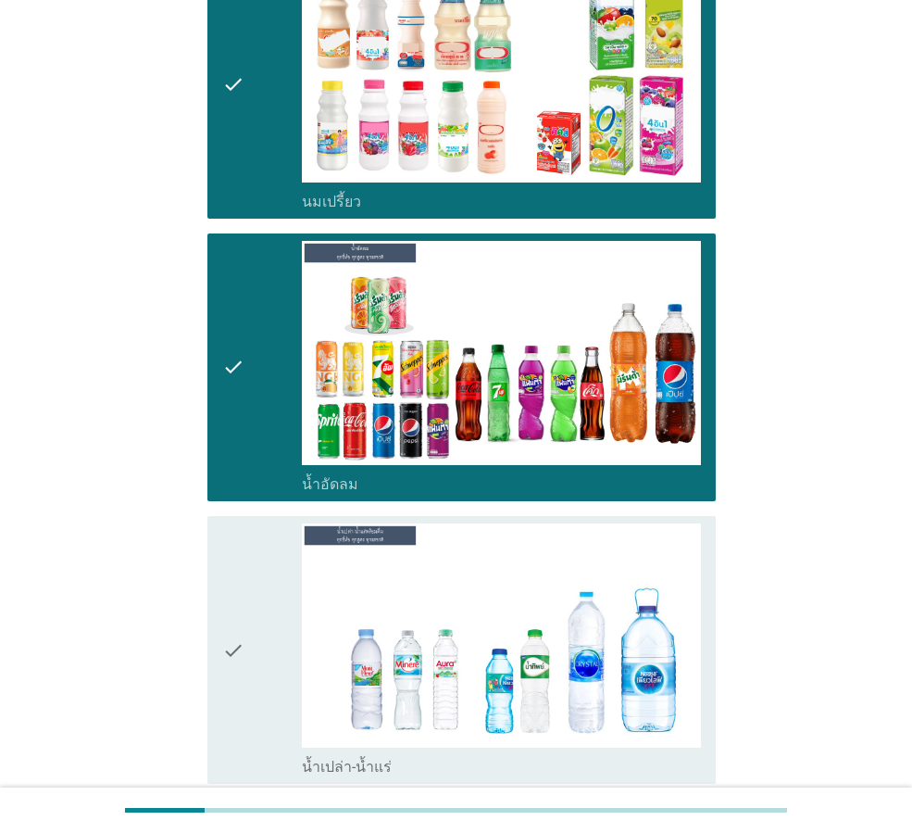
click at [241, 589] on icon "check" at bounding box center [233, 649] width 22 height 253
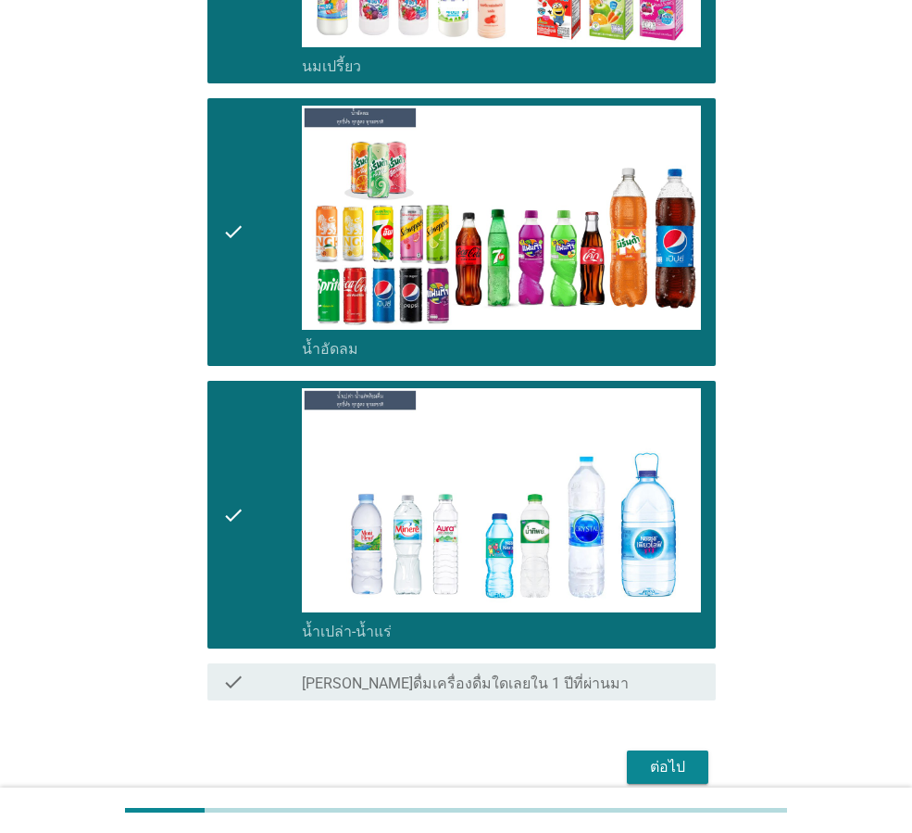
scroll to position [775, 0]
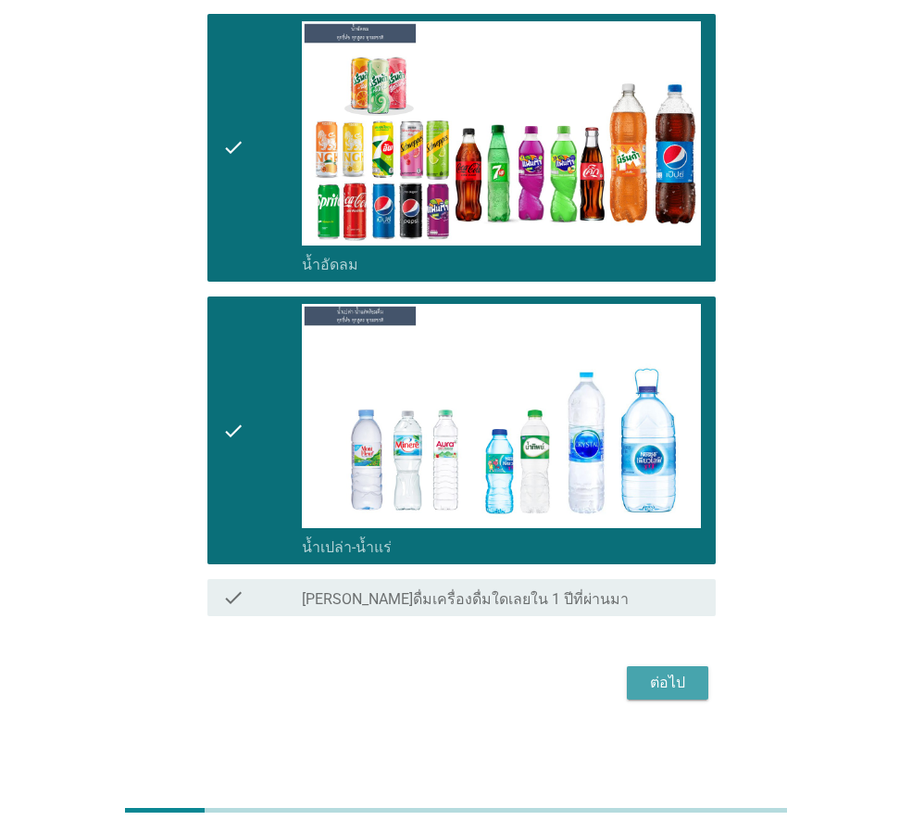
click at [682, 683] on div "ต่อไป" at bounding box center [668, 682] width 52 height 22
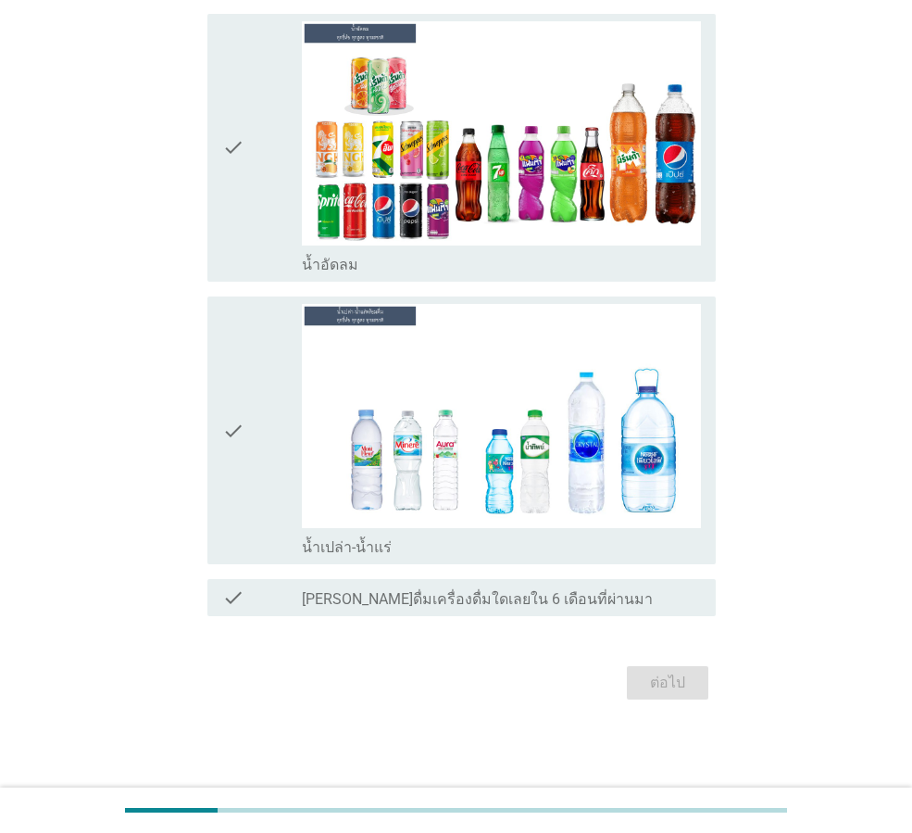
scroll to position [0, 0]
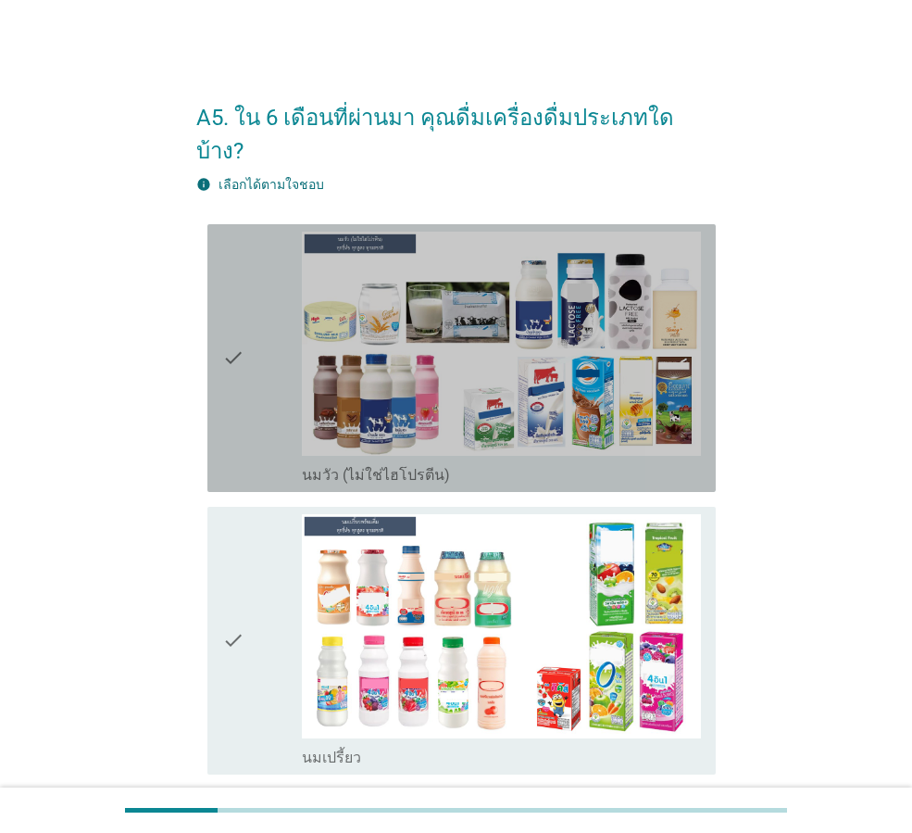
click at [258, 324] on div "check" at bounding box center [262, 358] width 80 height 253
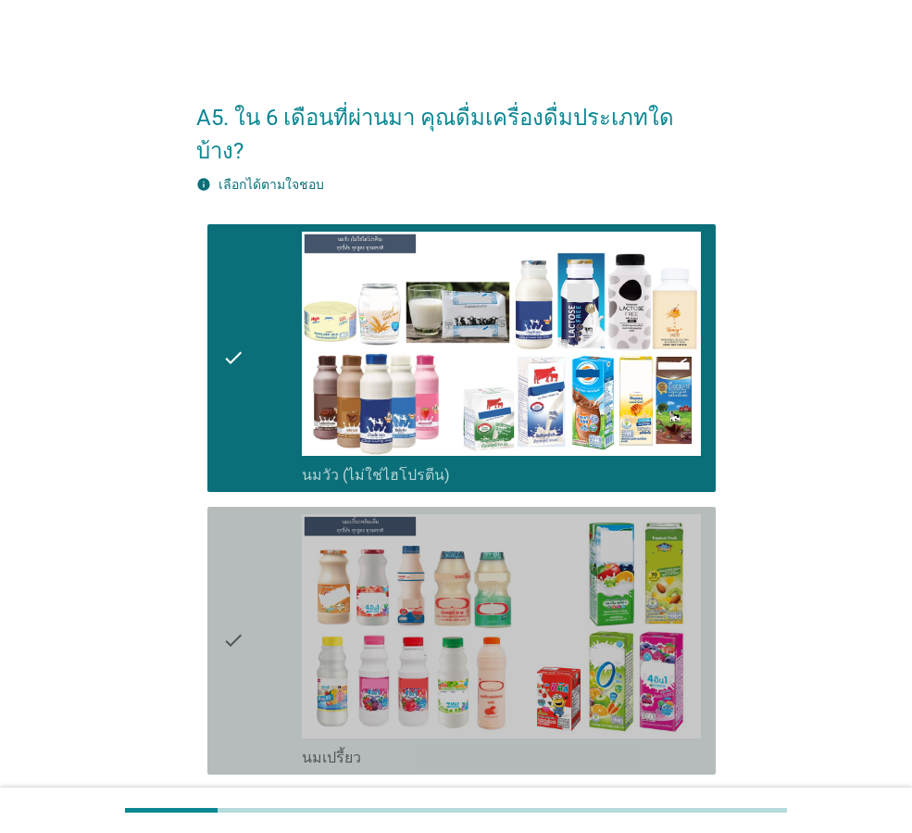
click at [241, 537] on icon "check" at bounding box center [233, 640] width 22 height 253
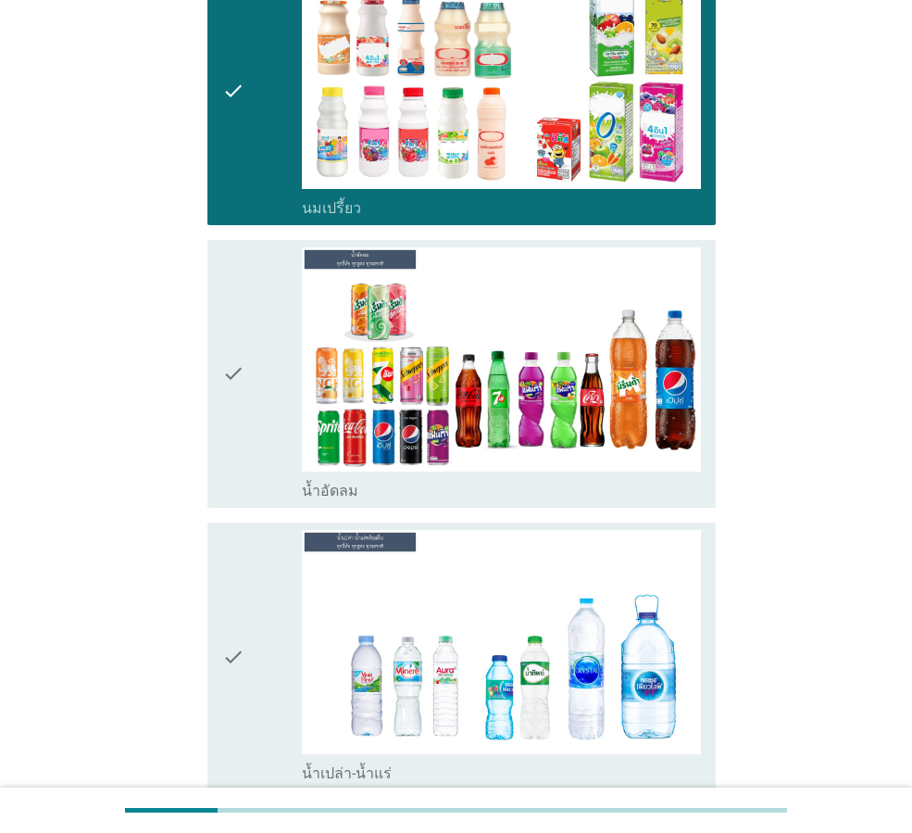
scroll to position [556, 0]
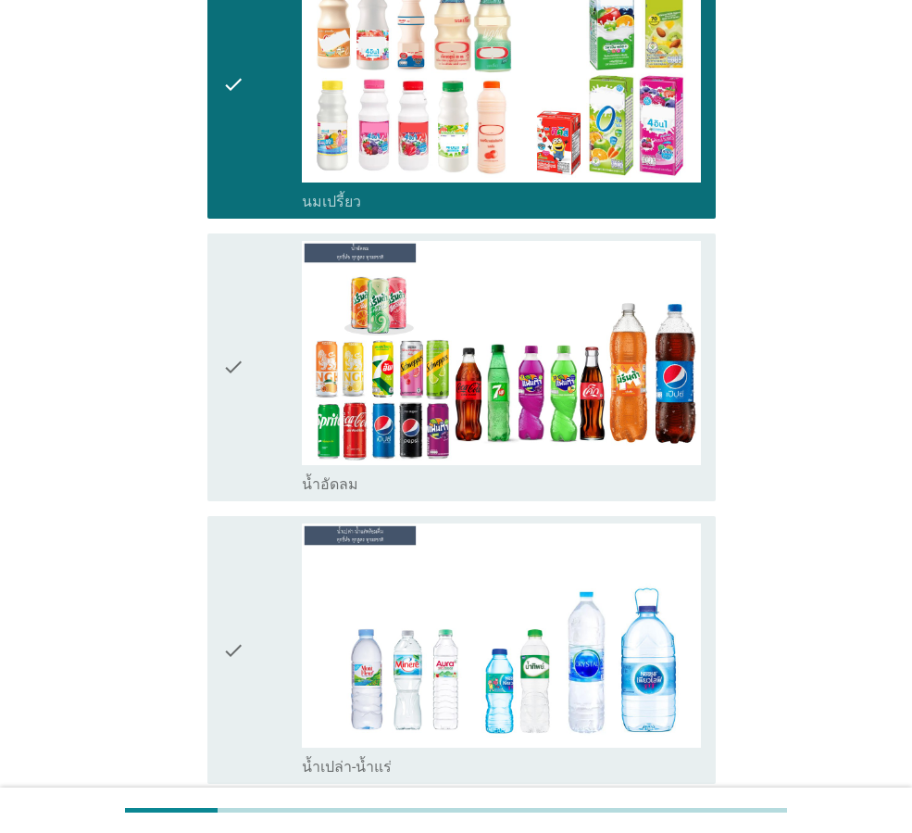
click at [253, 394] on div "check" at bounding box center [262, 367] width 80 height 253
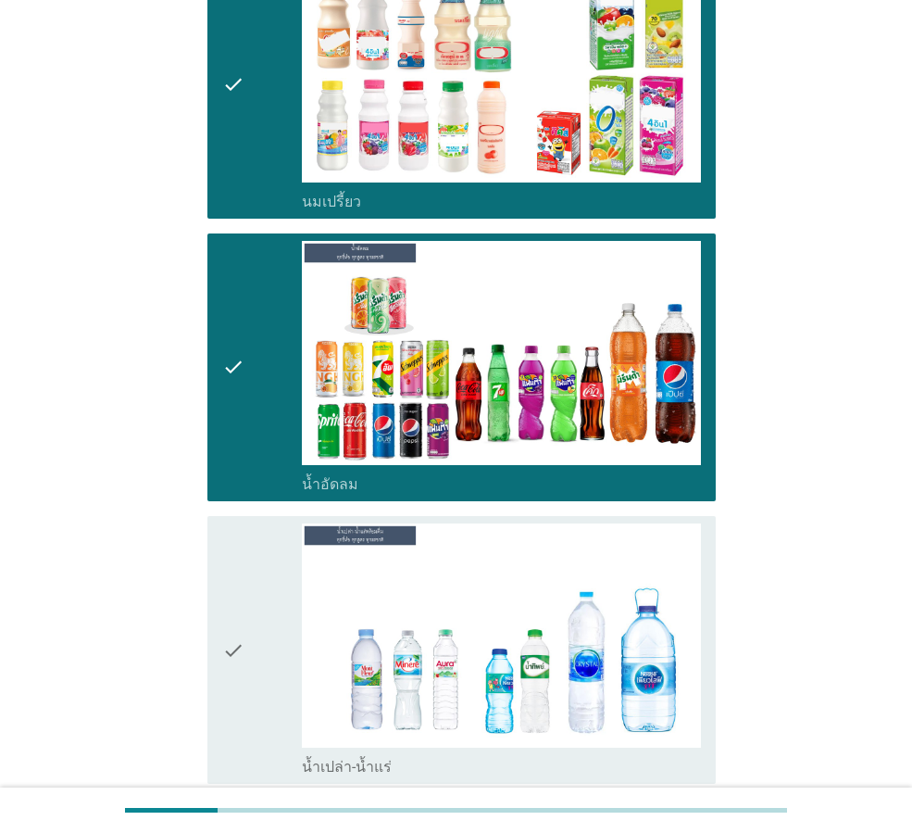
click at [254, 558] on div "check" at bounding box center [262, 649] width 80 height 253
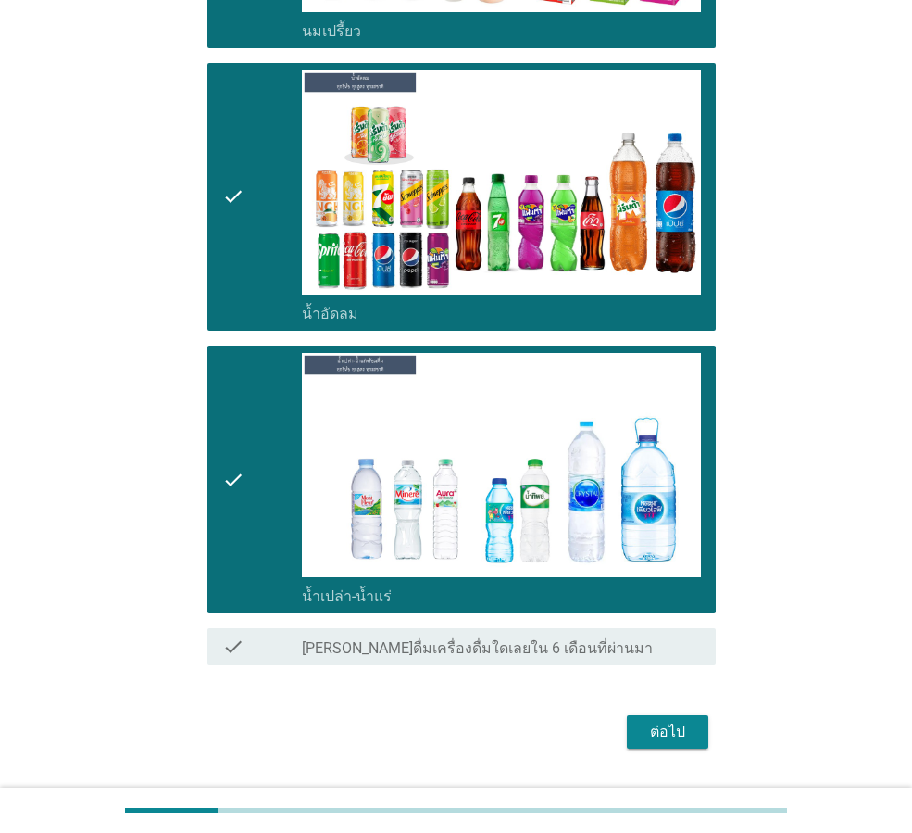
scroll to position [742, 0]
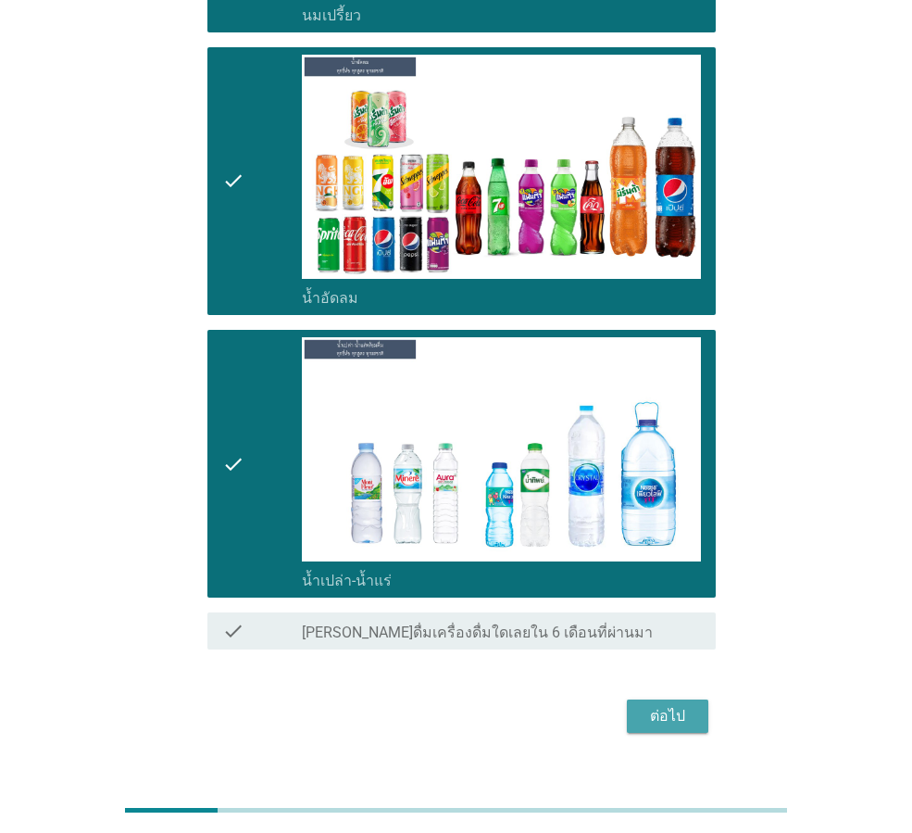
click at [645, 705] on div "ต่อไป" at bounding box center [668, 716] width 52 height 22
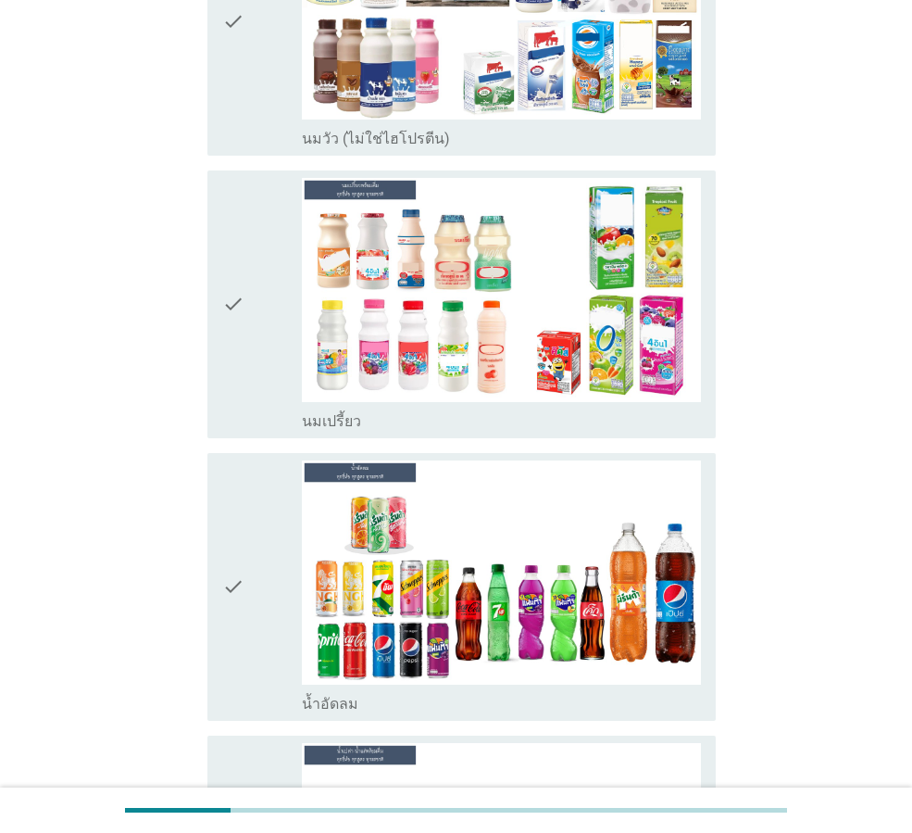
scroll to position [370, 0]
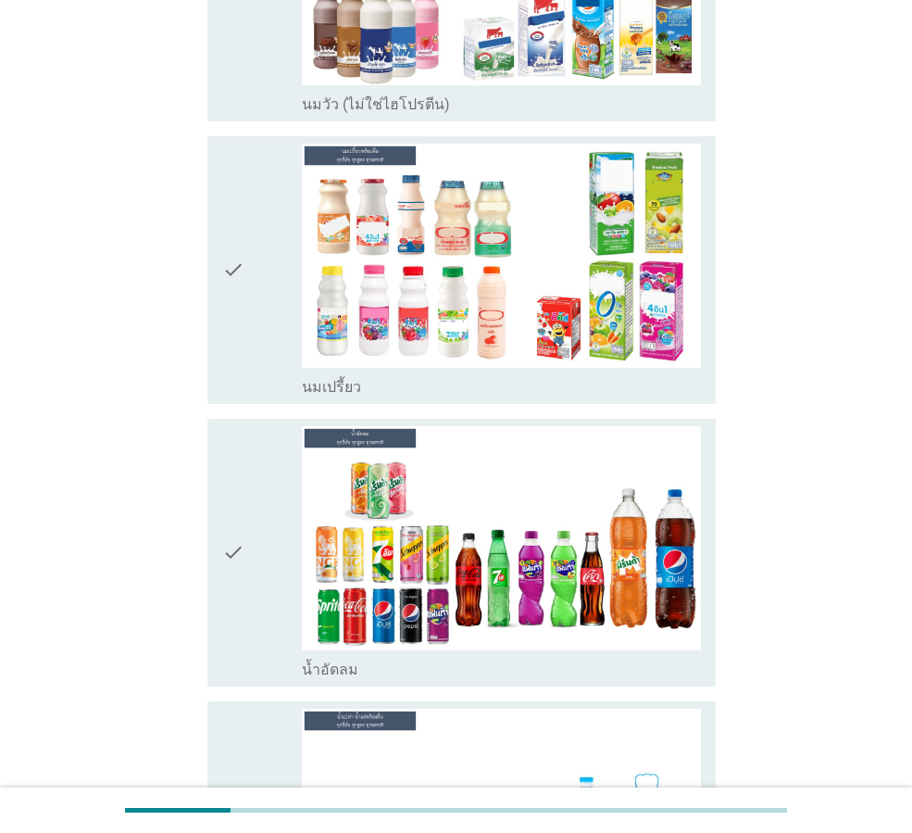
click at [257, 269] on div "check" at bounding box center [262, 270] width 80 height 253
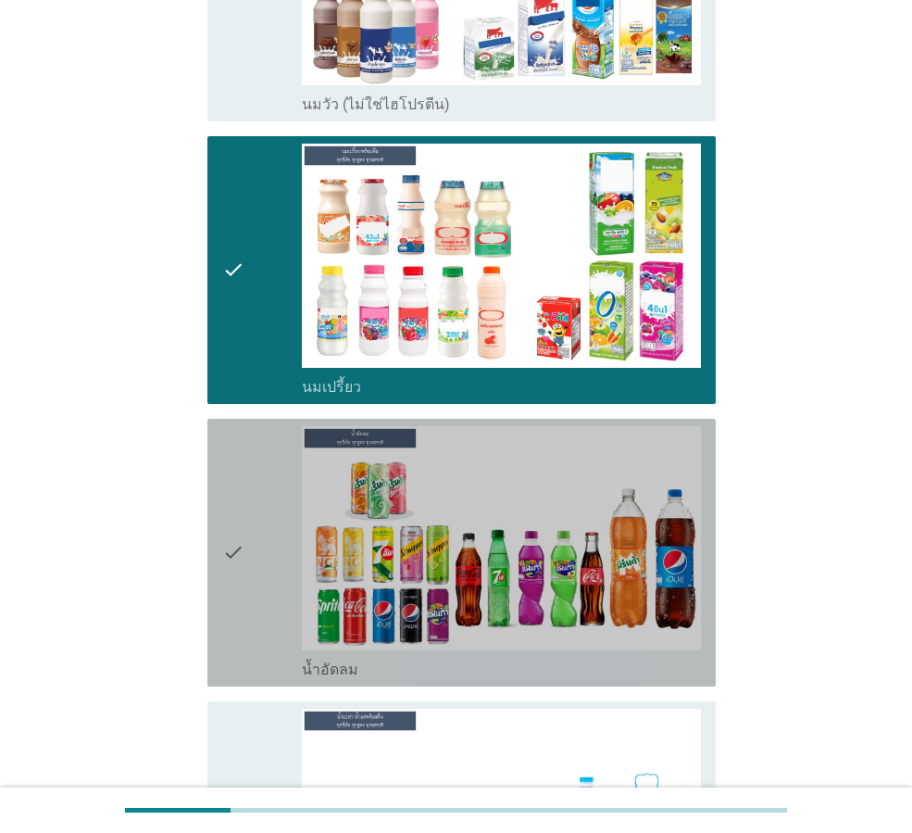
click at [260, 495] on div "check" at bounding box center [262, 552] width 80 height 253
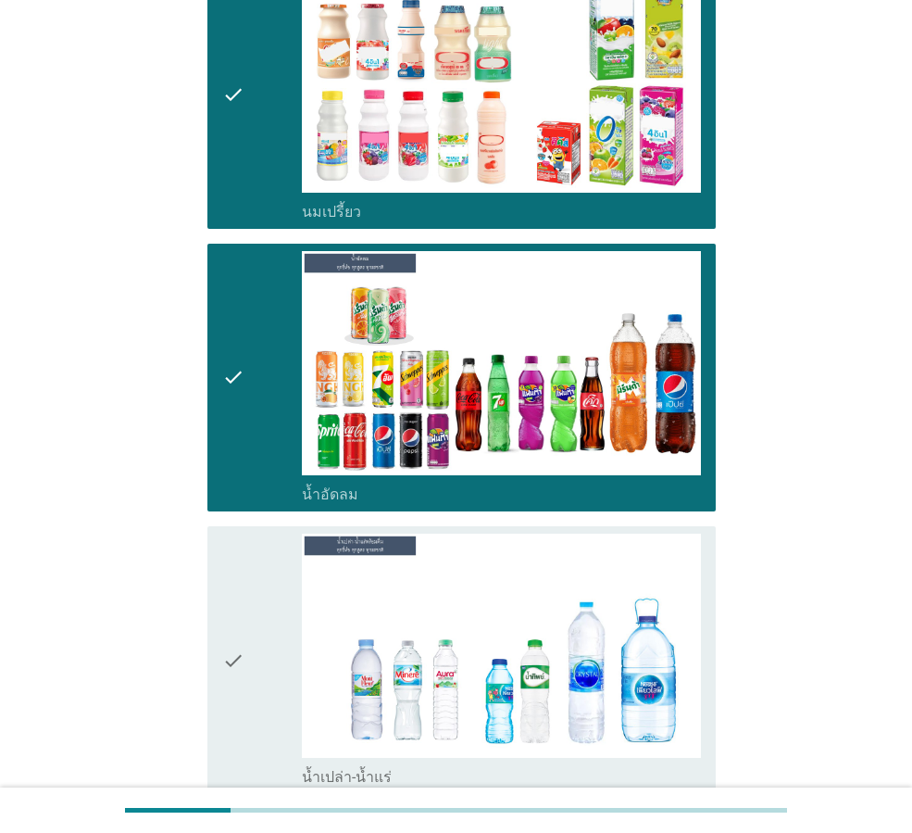
scroll to position [741, 0]
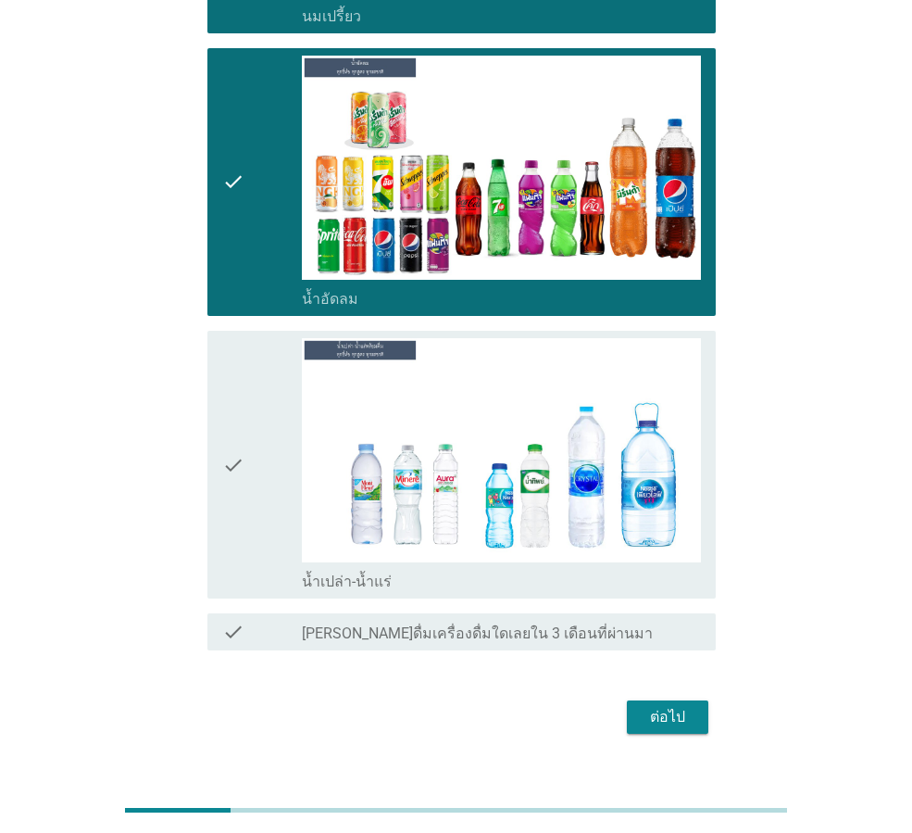
click at [275, 496] on div "check" at bounding box center [262, 464] width 80 height 253
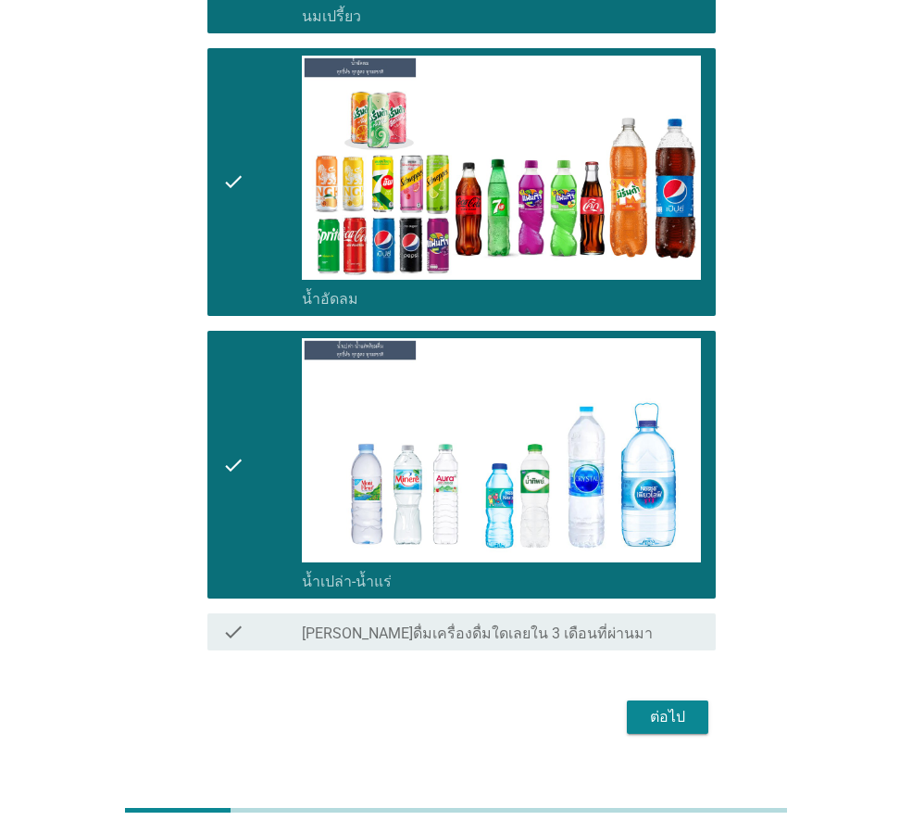
click at [655, 706] on div "ต่อไป" at bounding box center [668, 717] width 52 height 22
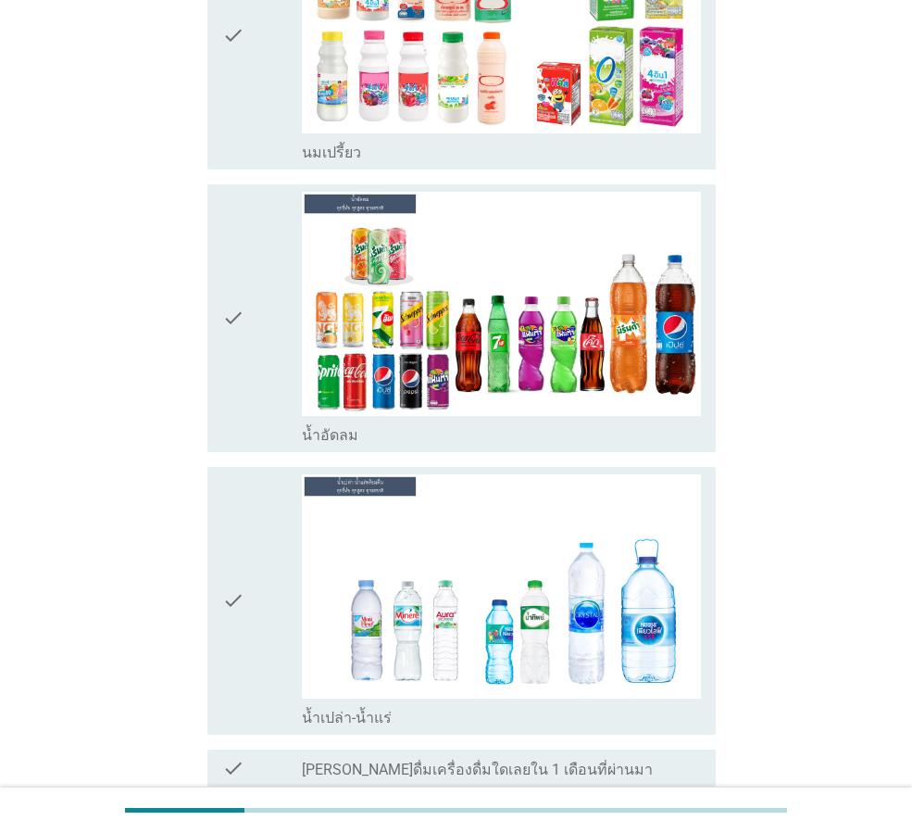
scroll to position [370, 0]
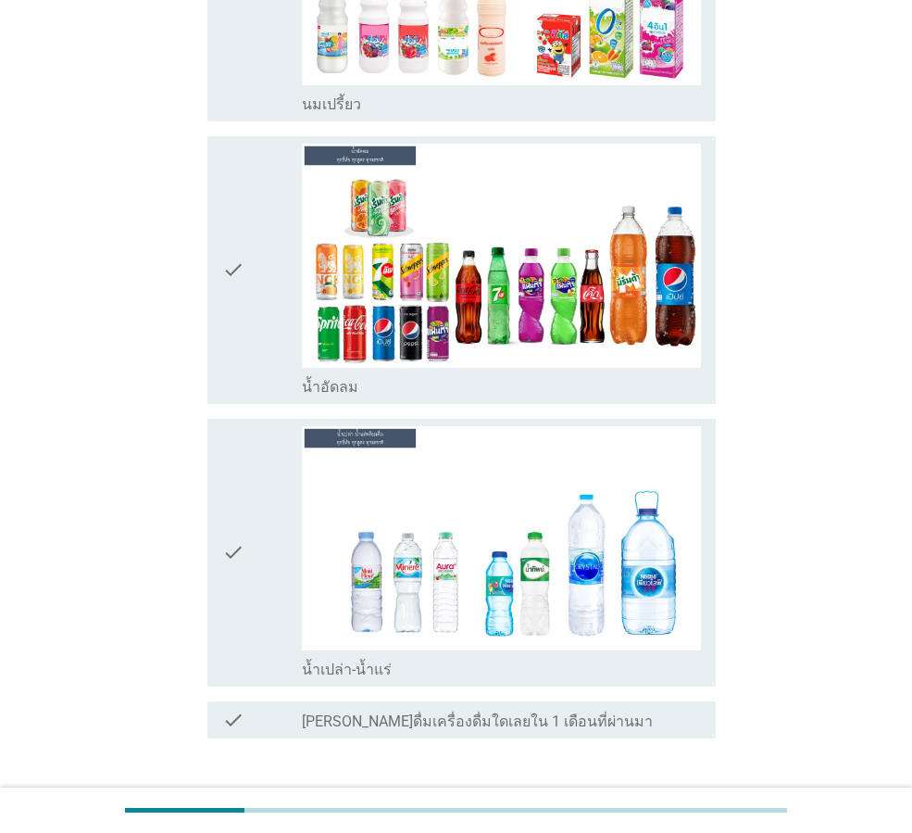
click at [256, 289] on div "check" at bounding box center [262, 270] width 80 height 253
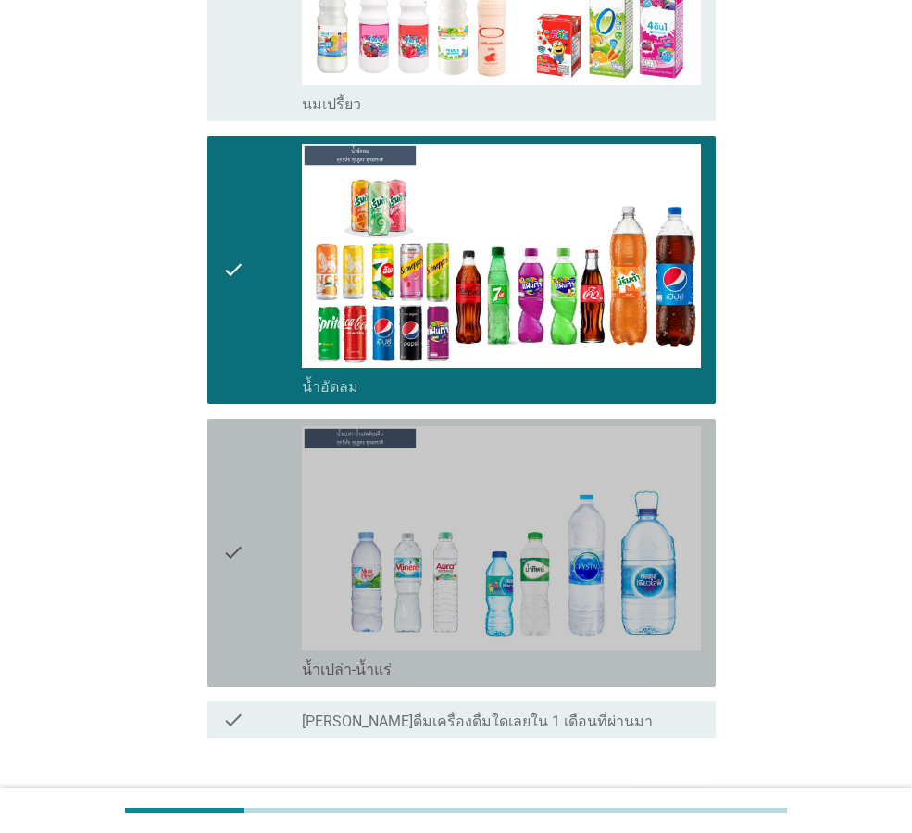
drag, startPoint x: 264, startPoint y: 482, endPoint x: 402, endPoint y: 599, distance: 181.3
click at [264, 482] on div "check" at bounding box center [262, 552] width 80 height 253
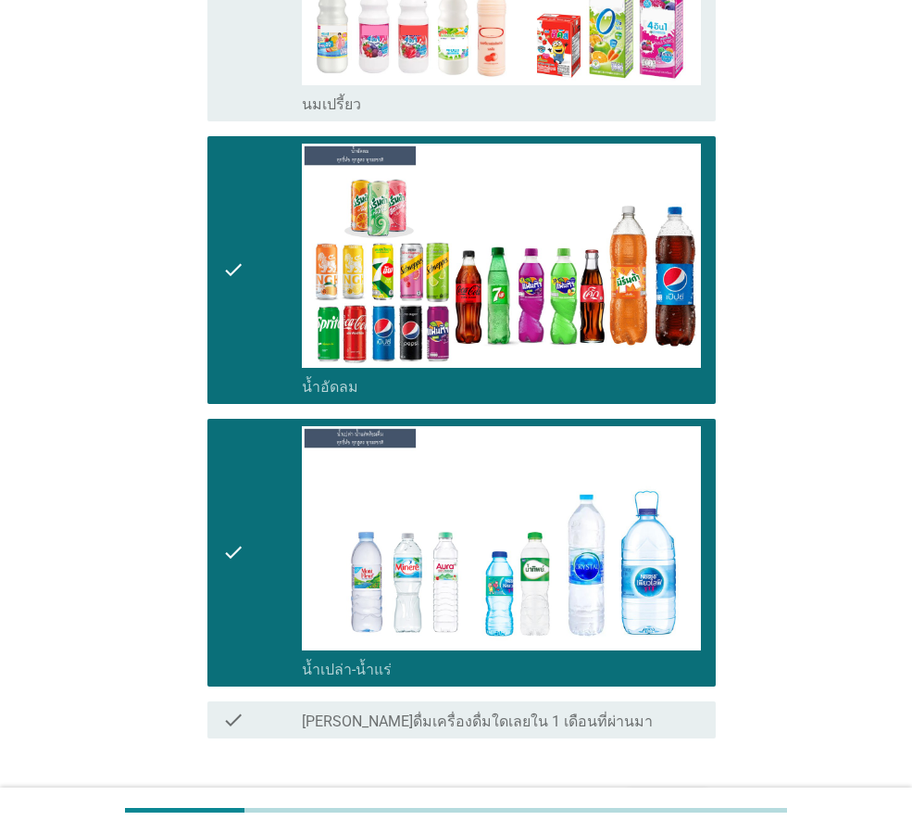
click at [667, 794] on div "ต่อไป" at bounding box center [668, 805] width 52 height 22
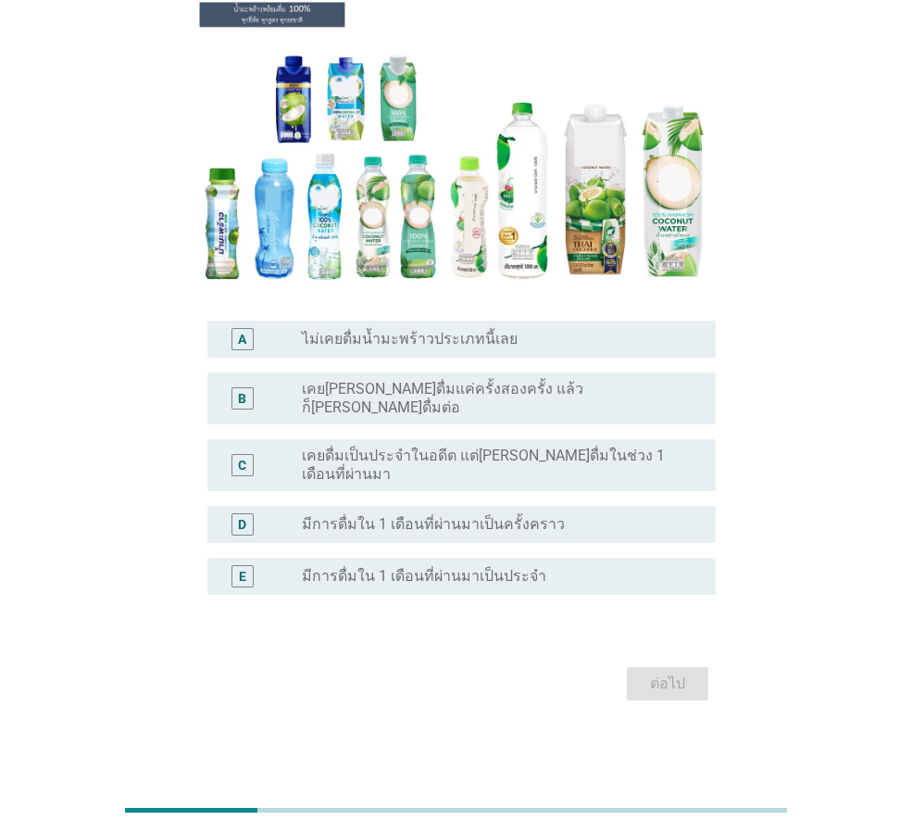
scroll to position [0, 0]
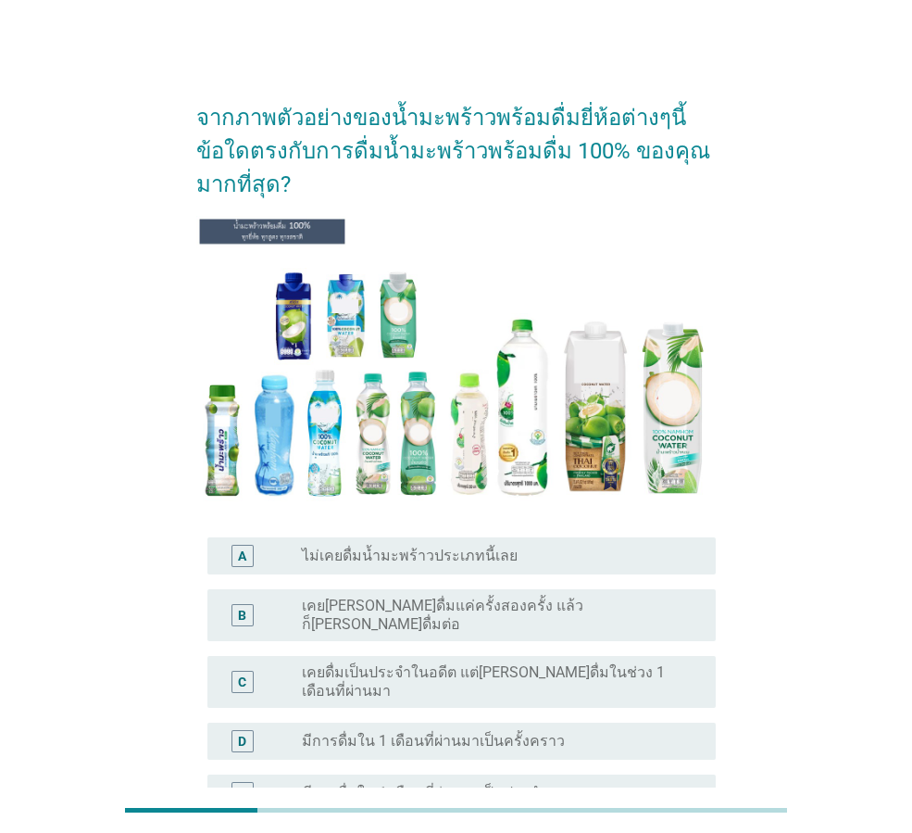
click at [438, 549] on label "ไม่เคยดื่มน้ำมะพร้าวประเภทนี้เลย" at bounding box center [410, 555] width 216 height 19
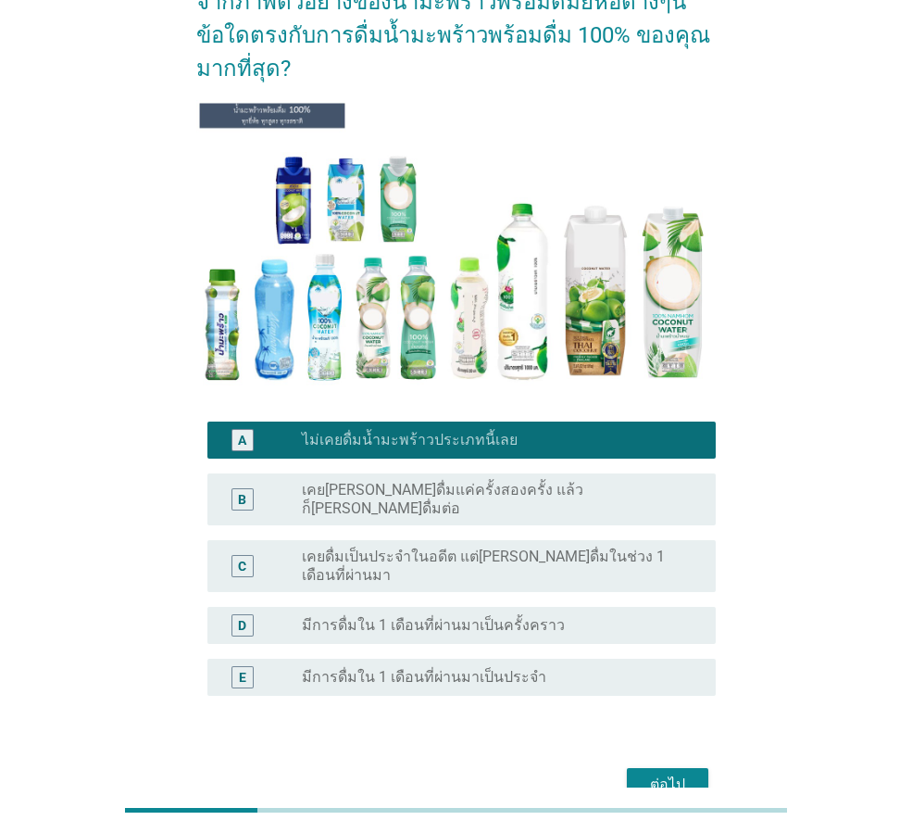
scroll to position [187, 0]
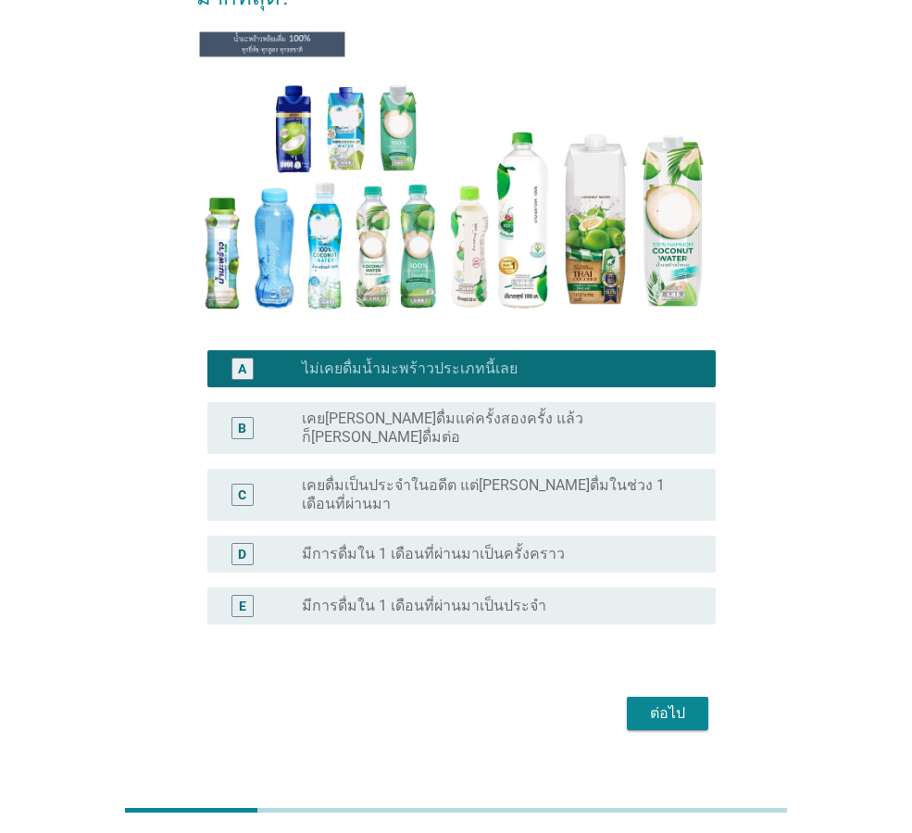
click at [672, 702] on div "ต่อไป" at bounding box center [668, 713] width 52 height 22
